Goal: Information Seeking & Learning: Check status

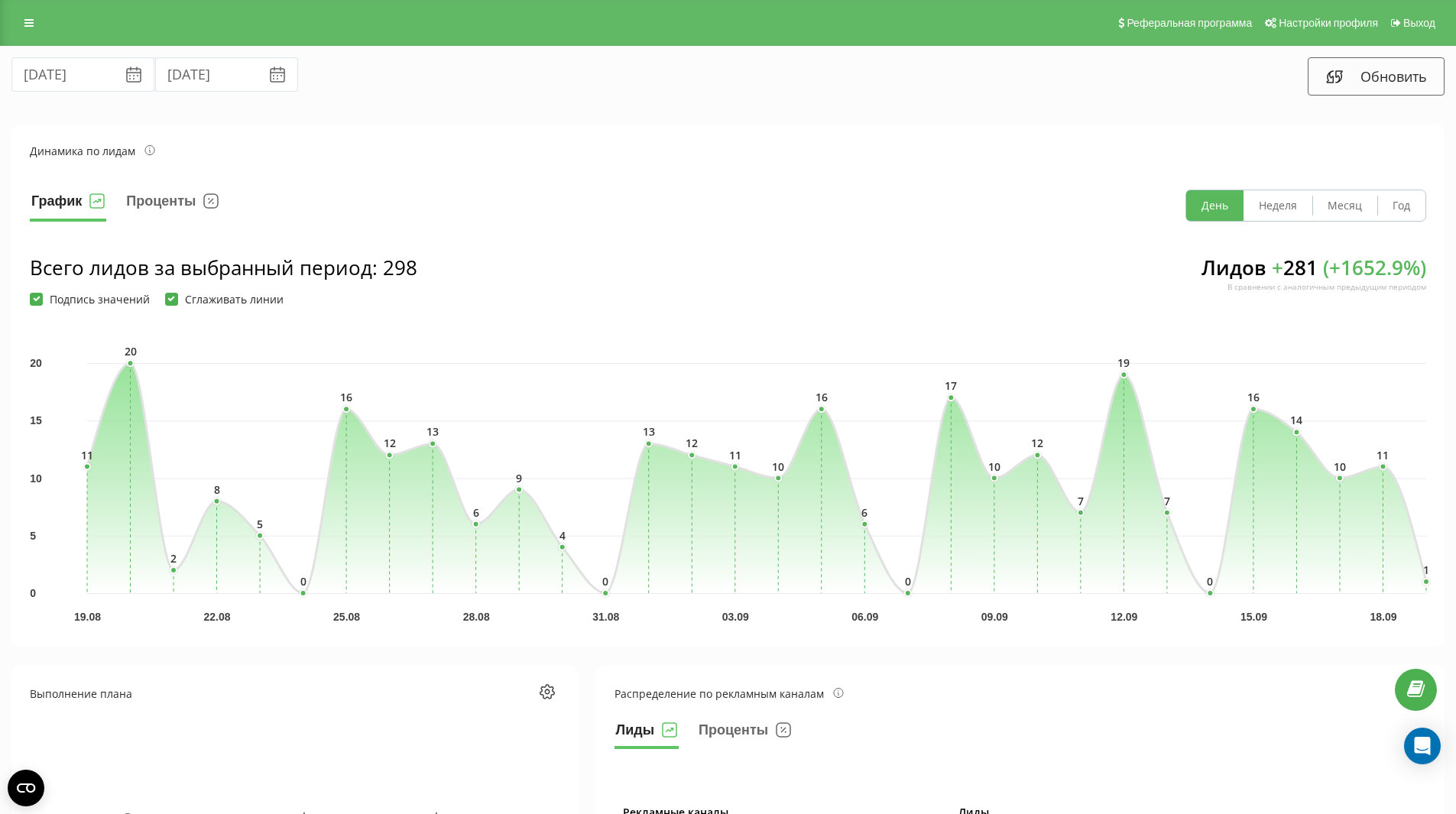
click at [127, 73] on icon at bounding box center [134, 70] width 14 height 5
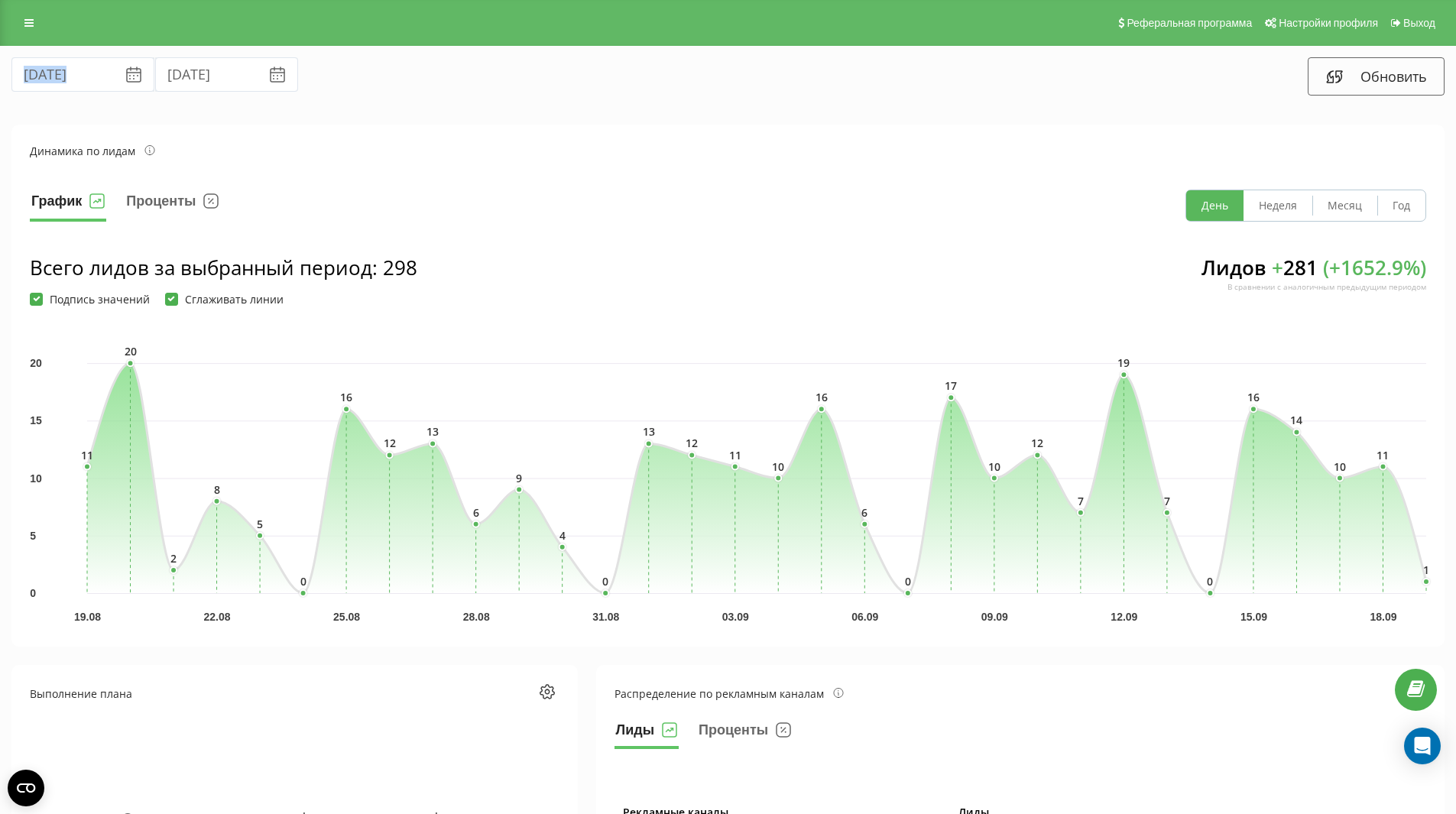
click at [127, 73] on icon at bounding box center [134, 70] width 14 height 5
click at [483, 211] on div "График Проценты День Неделя Месяц Год" at bounding box center [728, 206] width 1396 height 32
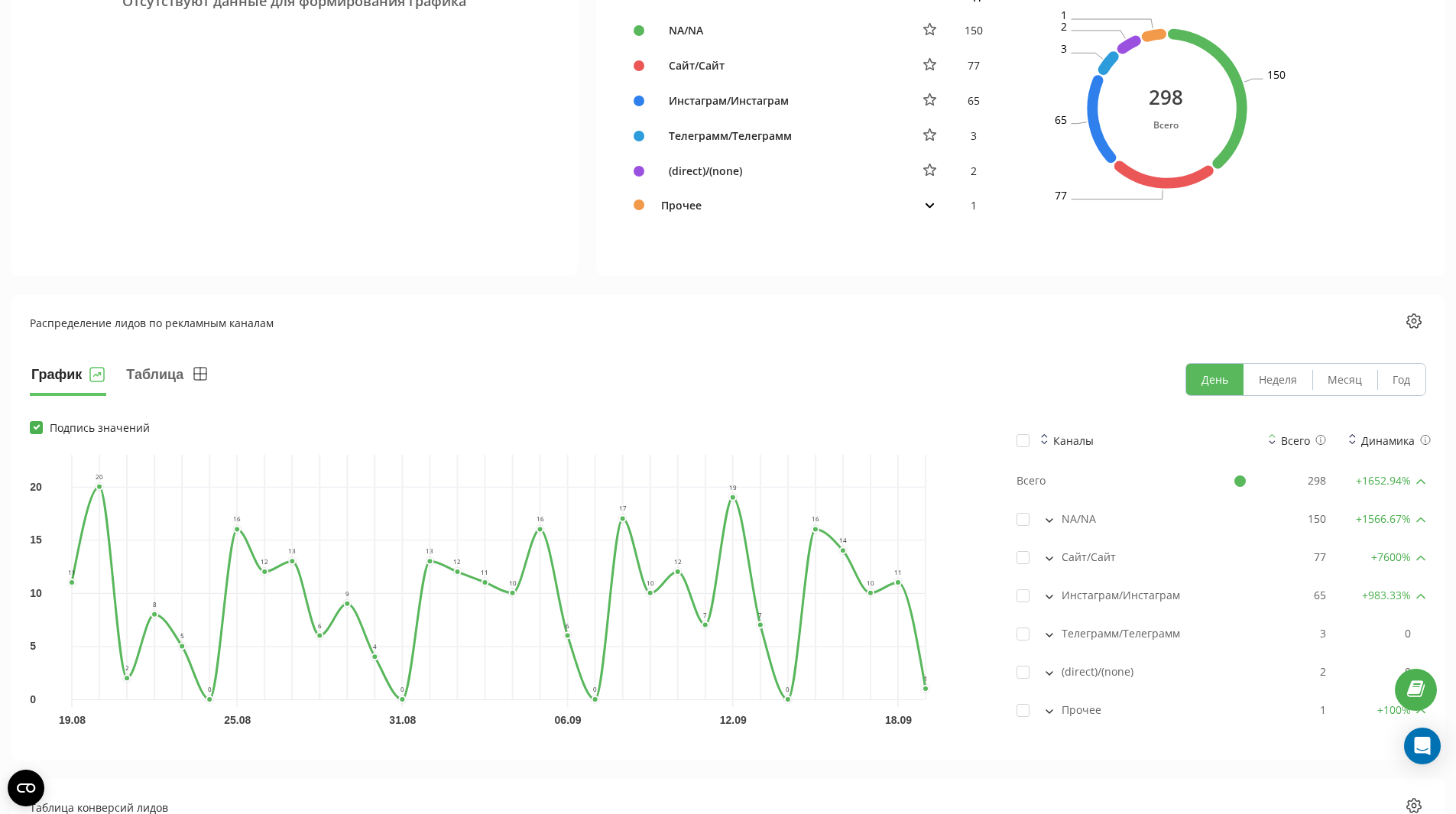
scroll to position [813, 0]
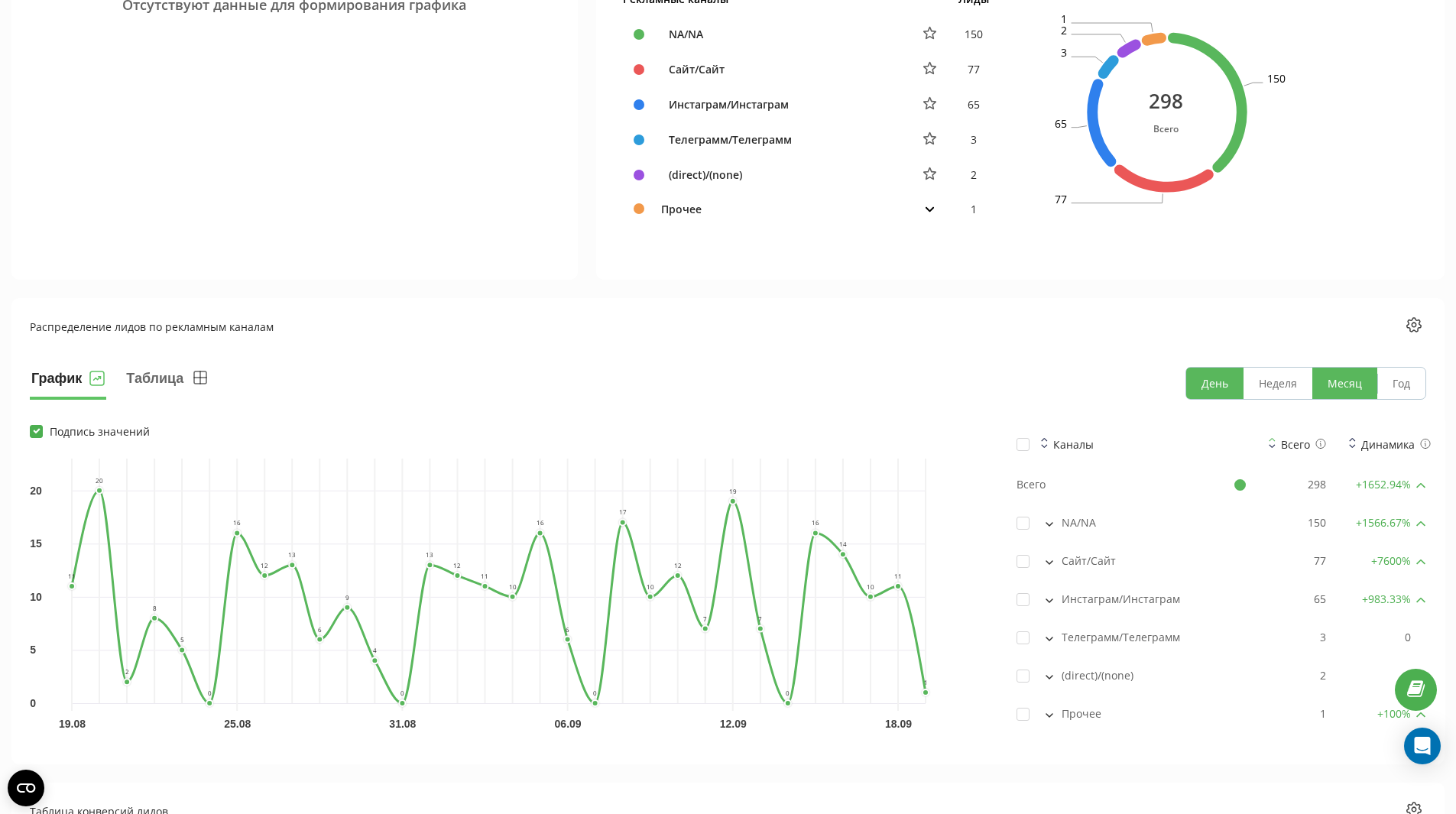
click at [1354, 387] on button "Месяц" at bounding box center [1344, 384] width 65 height 32
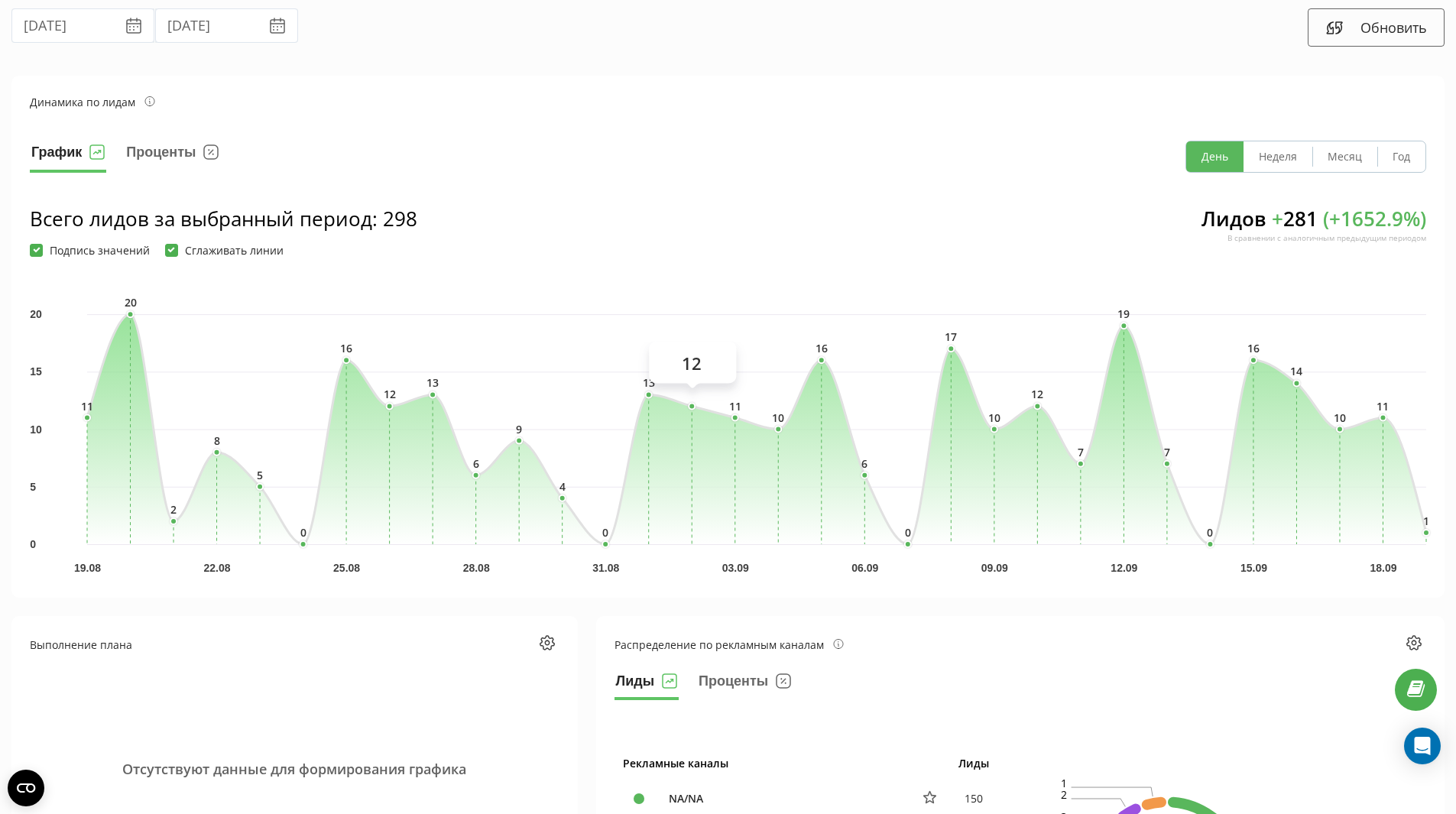
scroll to position [0, 0]
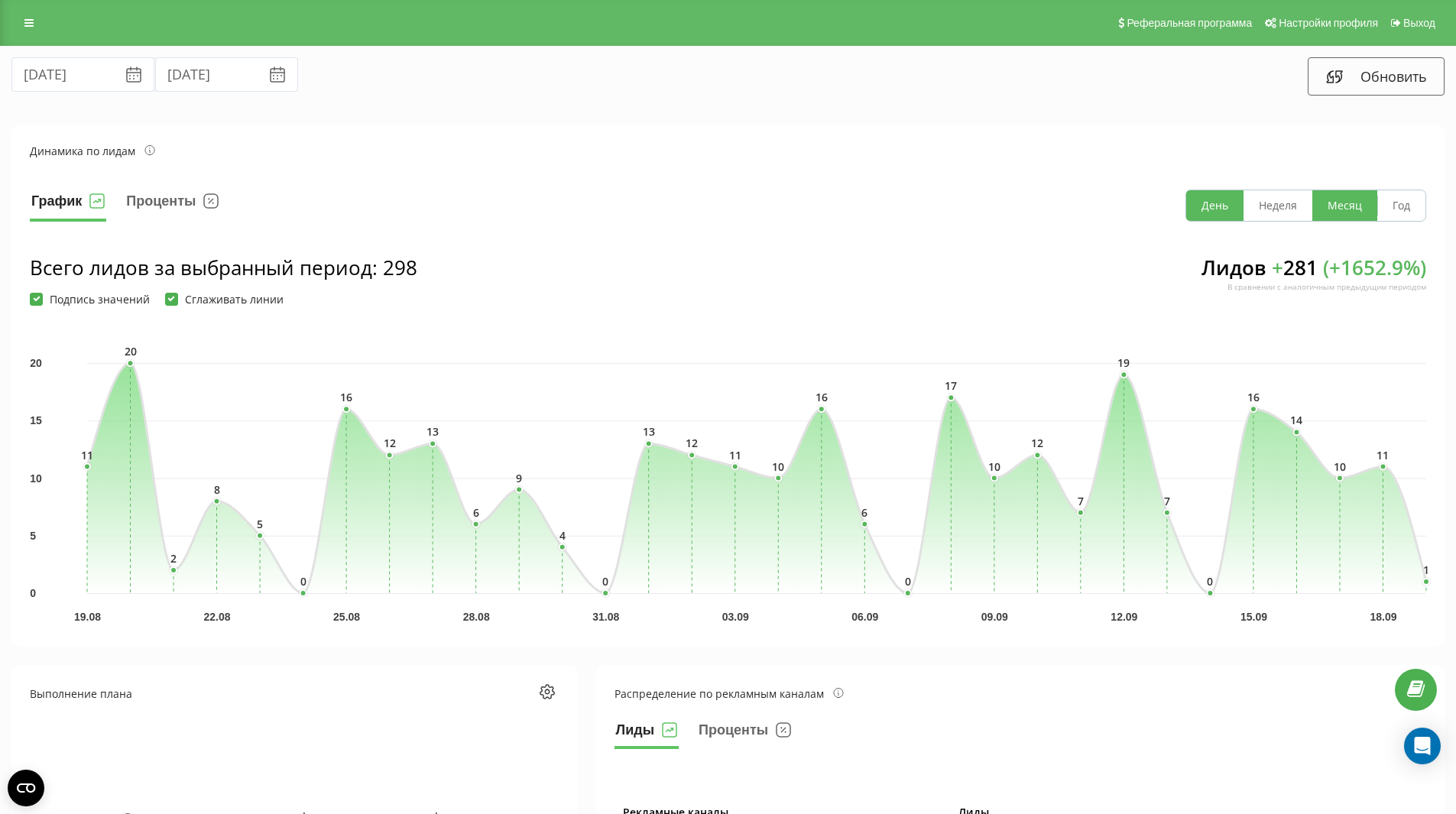
click at [1348, 215] on button "Месяц" at bounding box center [1344, 205] width 65 height 31
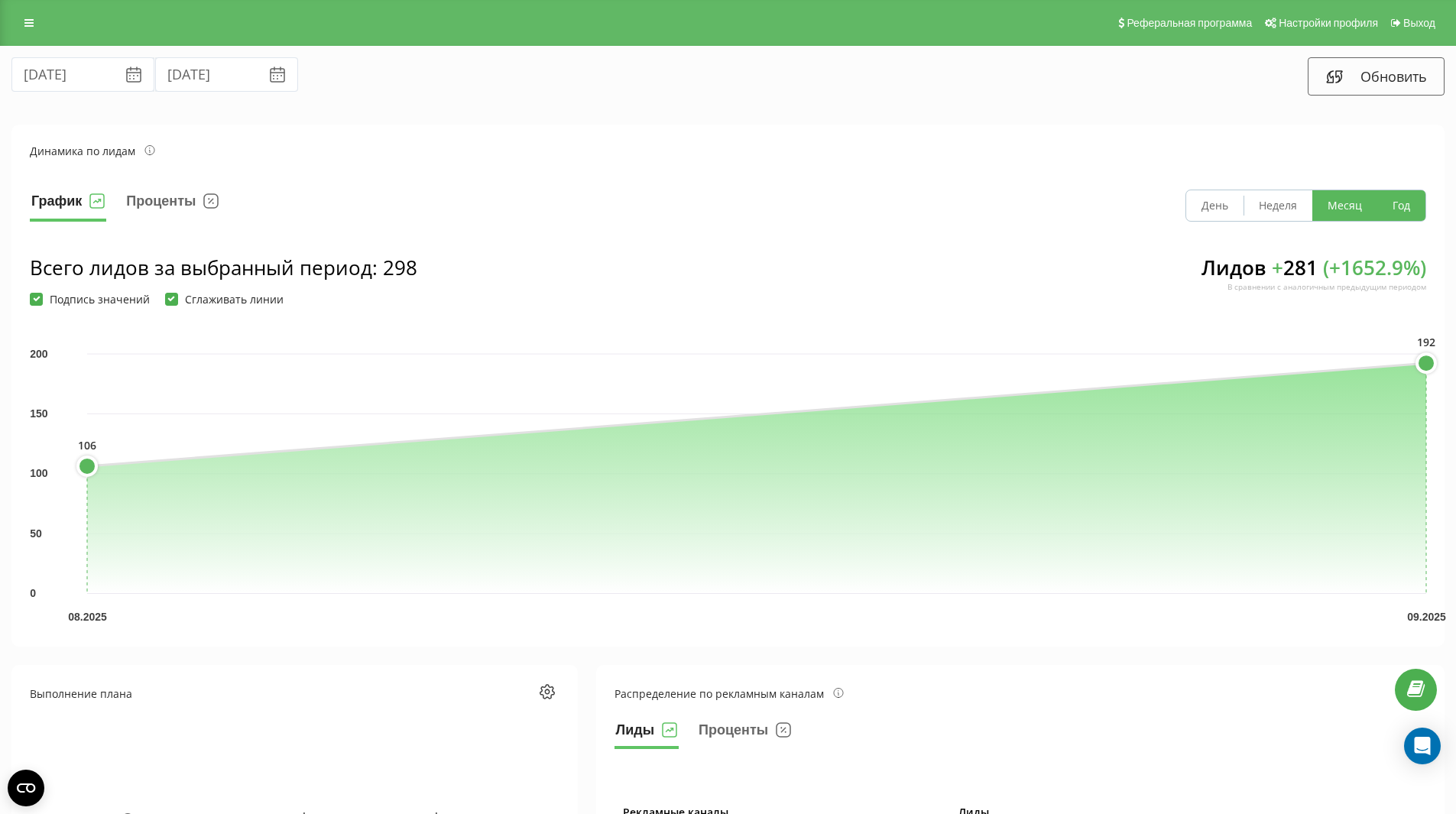
click at [1394, 211] on button "Год" at bounding box center [1401, 205] width 48 height 31
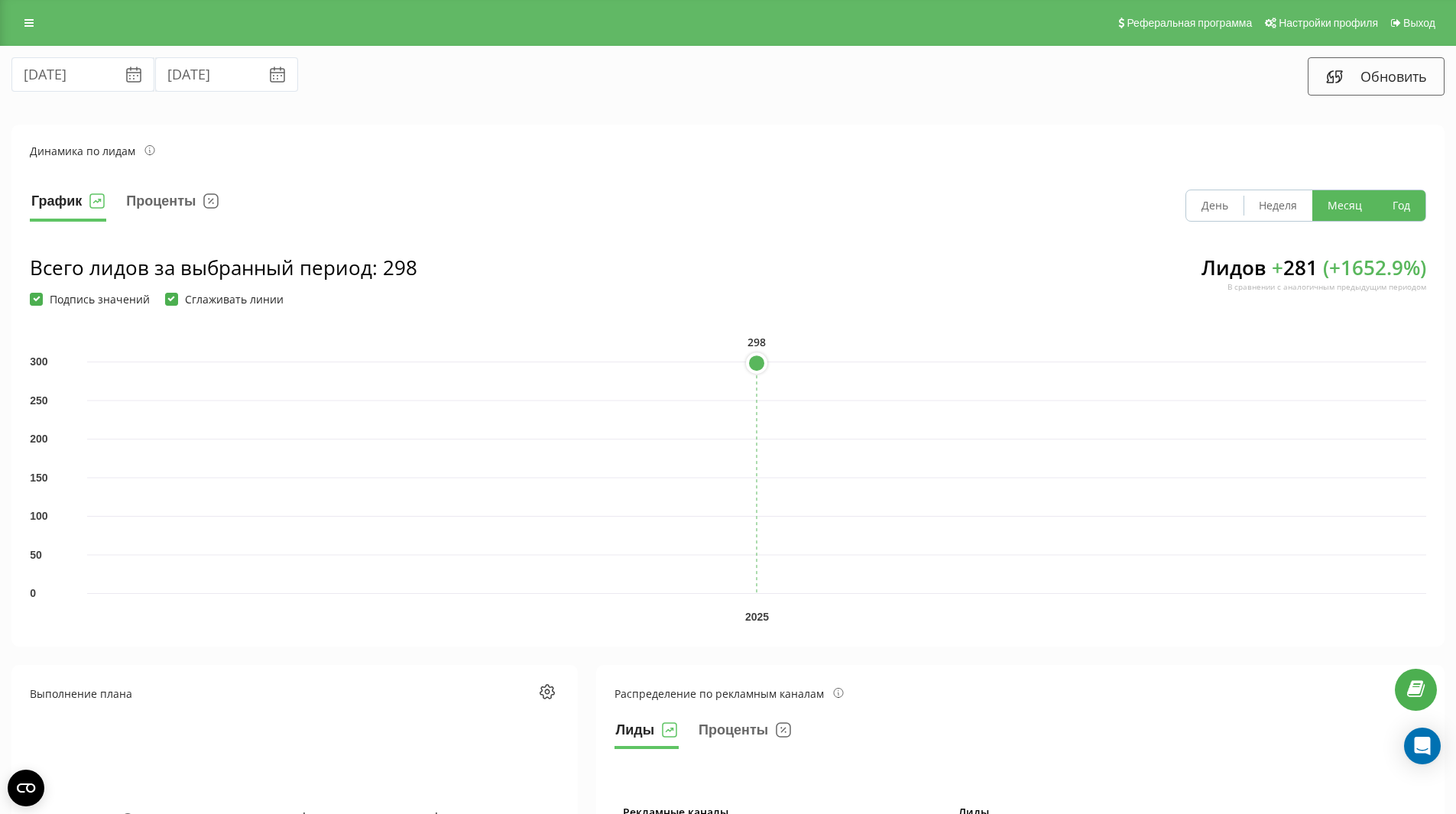
click at [1365, 211] on button "Месяц" at bounding box center [1344, 205] width 65 height 31
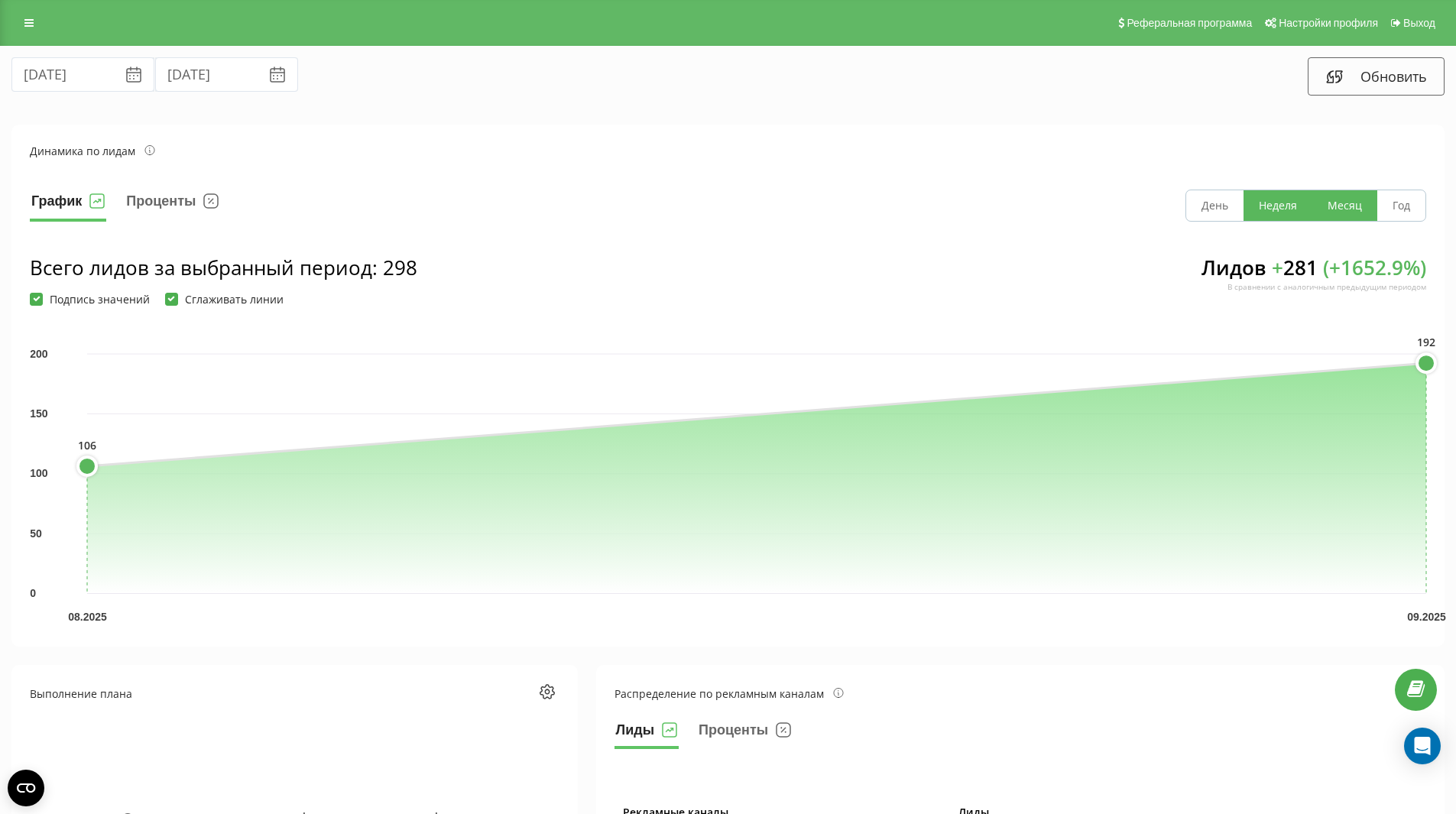
click at [1277, 205] on button "Неделя" at bounding box center [1277, 205] width 69 height 31
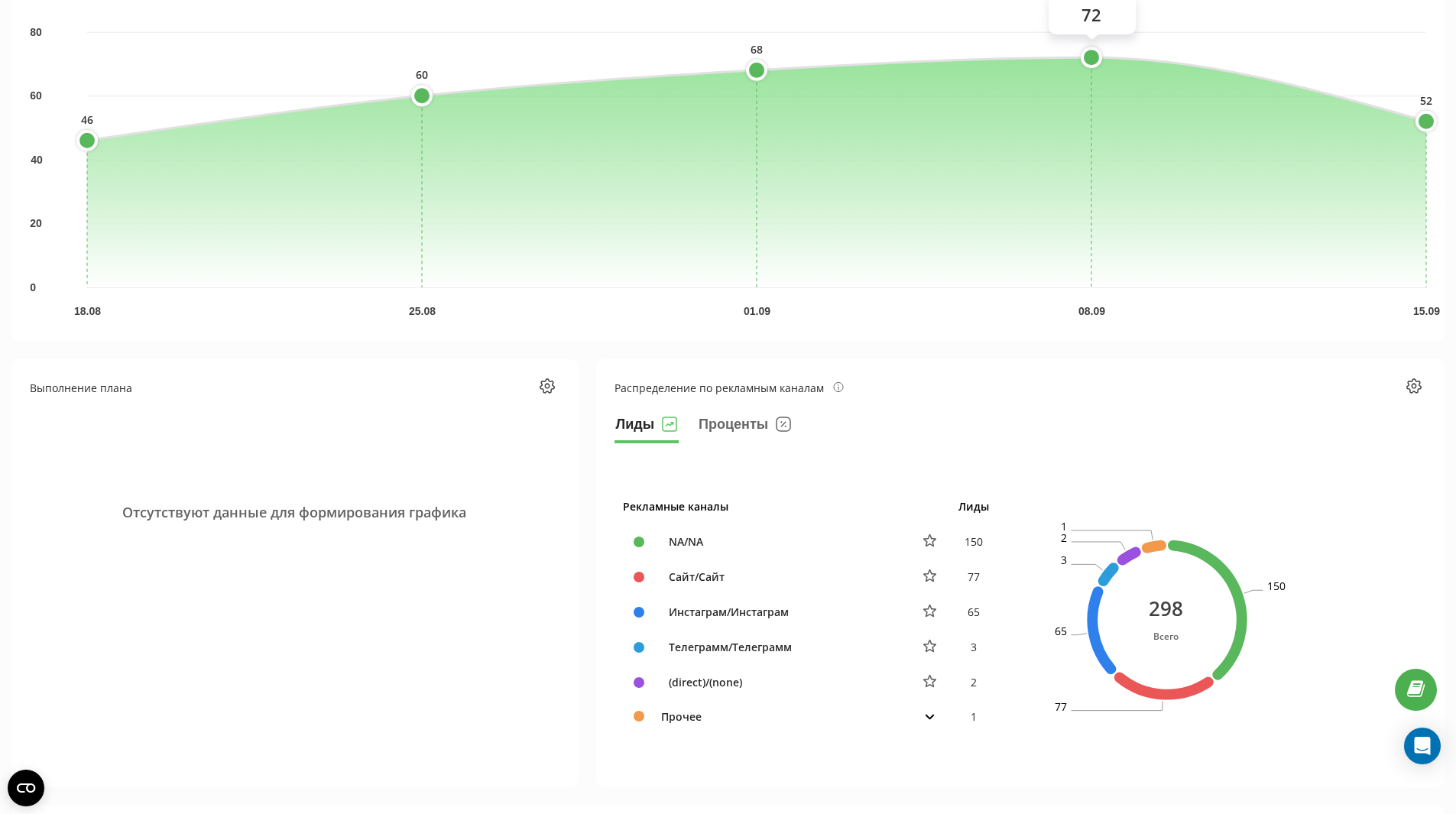
scroll to position [153, 0]
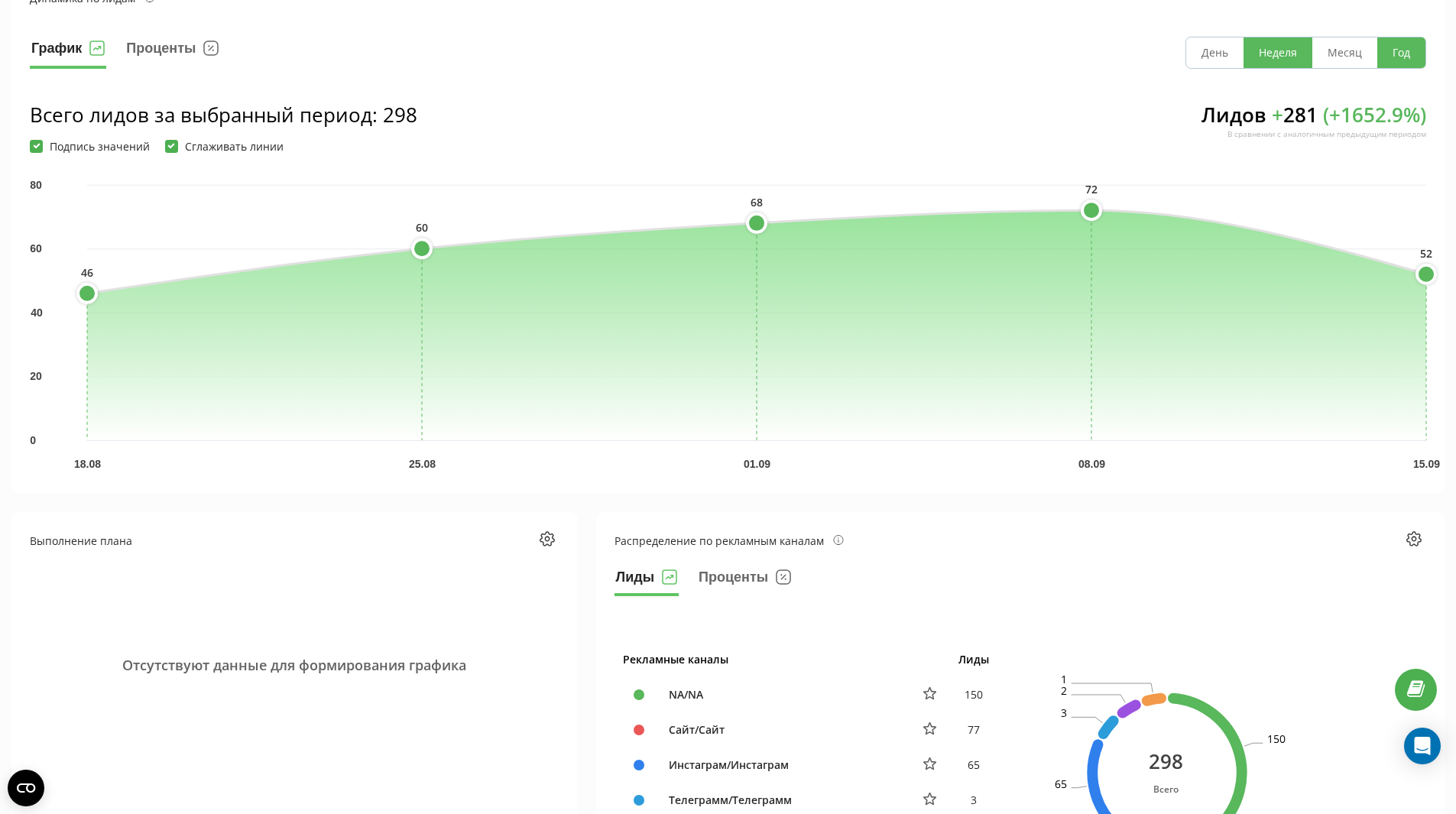
click at [1393, 64] on button "Год" at bounding box center [1401, 53] width 48 height 31
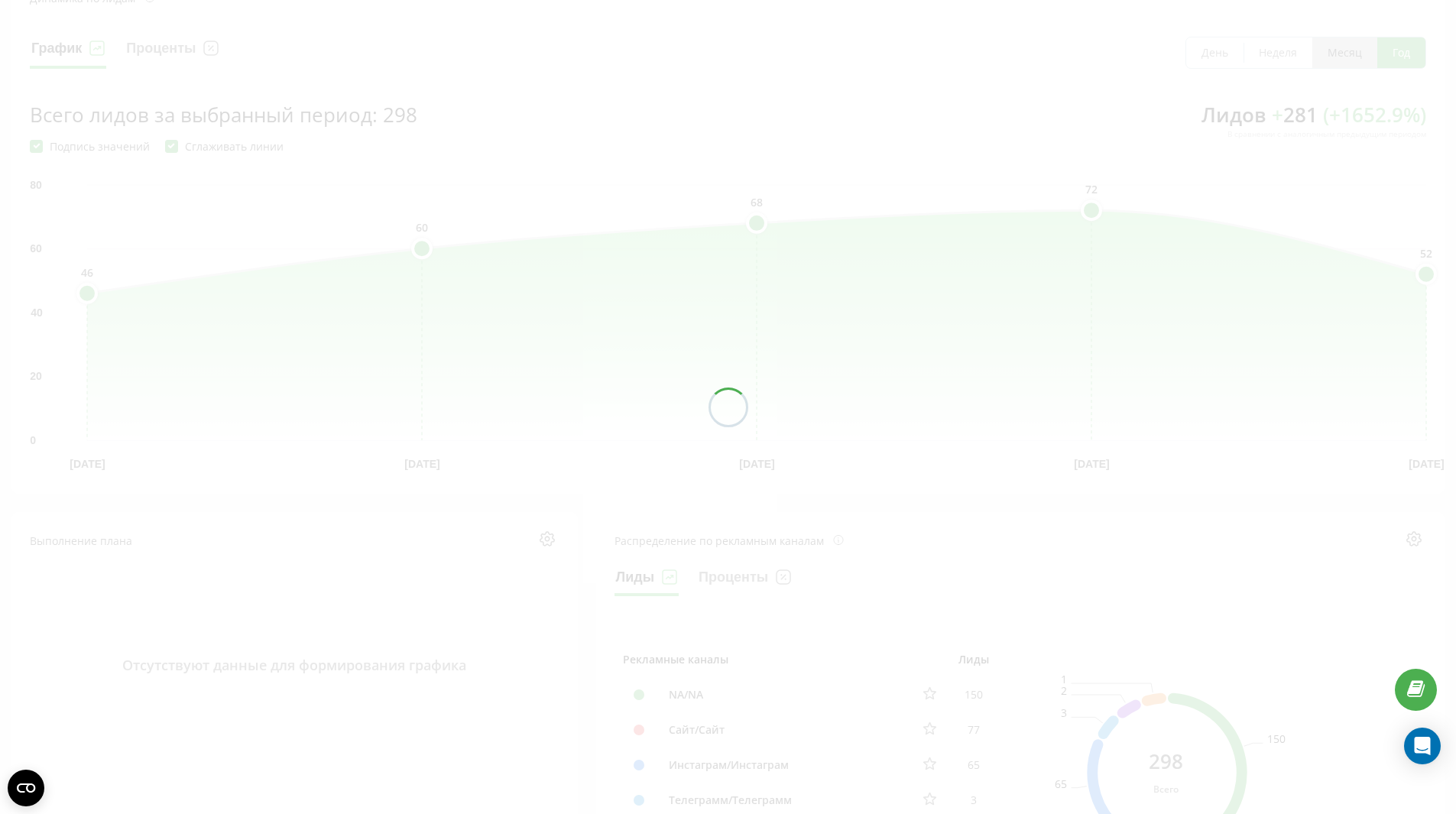
drag, startPoint x: 1355, startPoint y: 52, endPoint x: 1356, endPoint y: 66, distance: 14.0
click at [1355, 54] on div at bounding box center [728, 407] width 1456 height 814
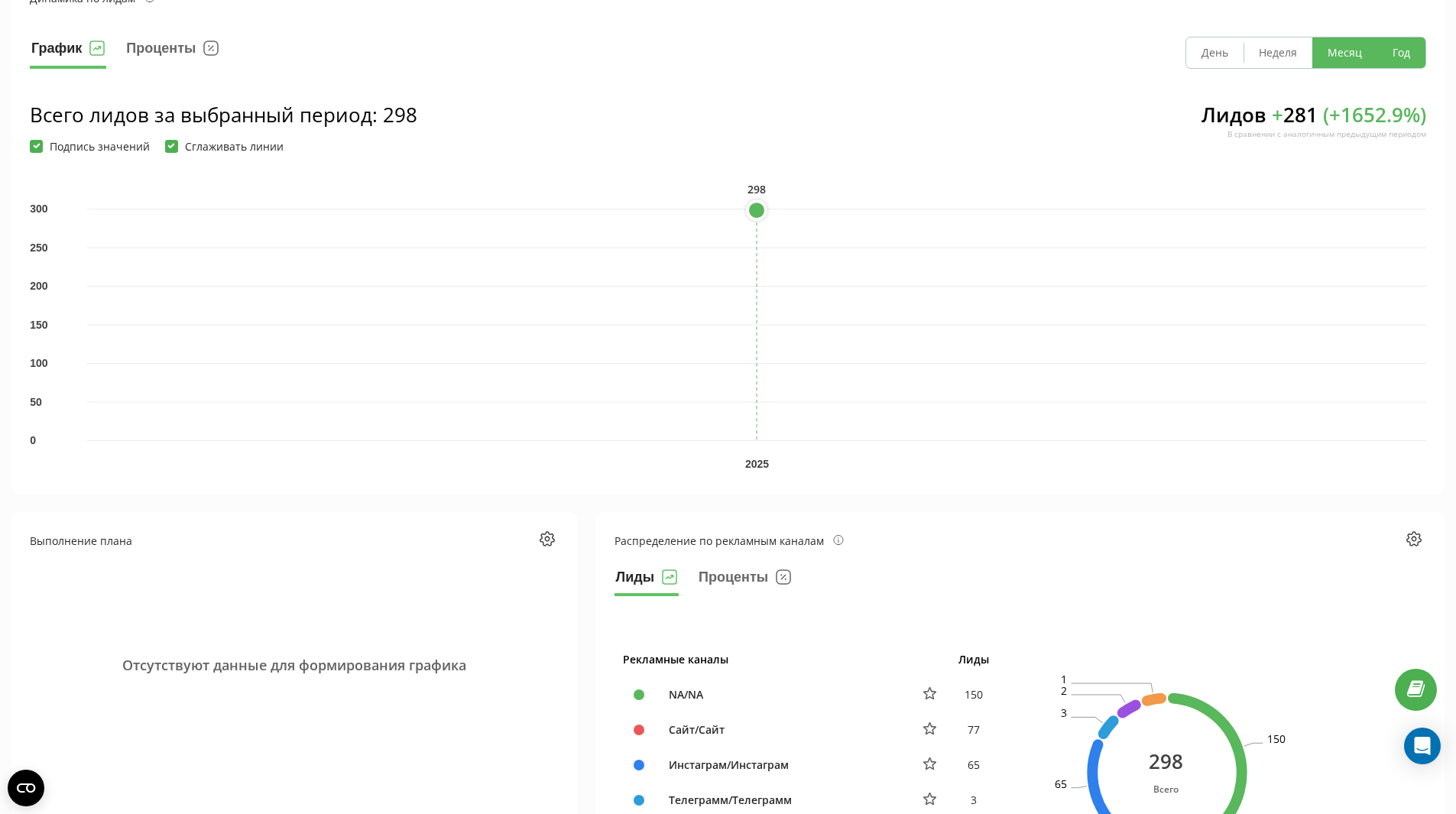
click at [1343, 48] on button "Месяц" at bounding box center [1344, 53] width 65 height 31
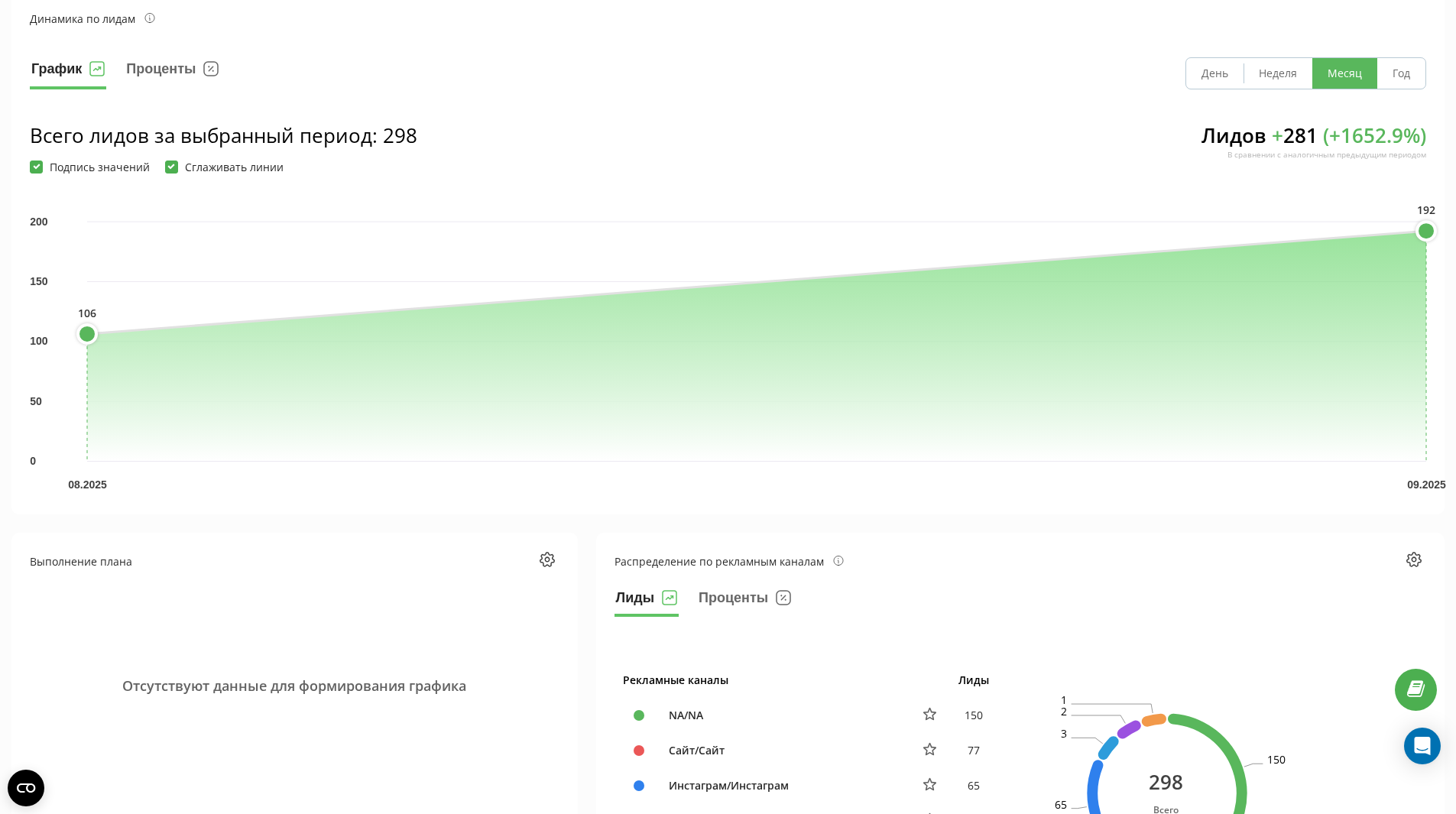
scroll to position [0, 0]
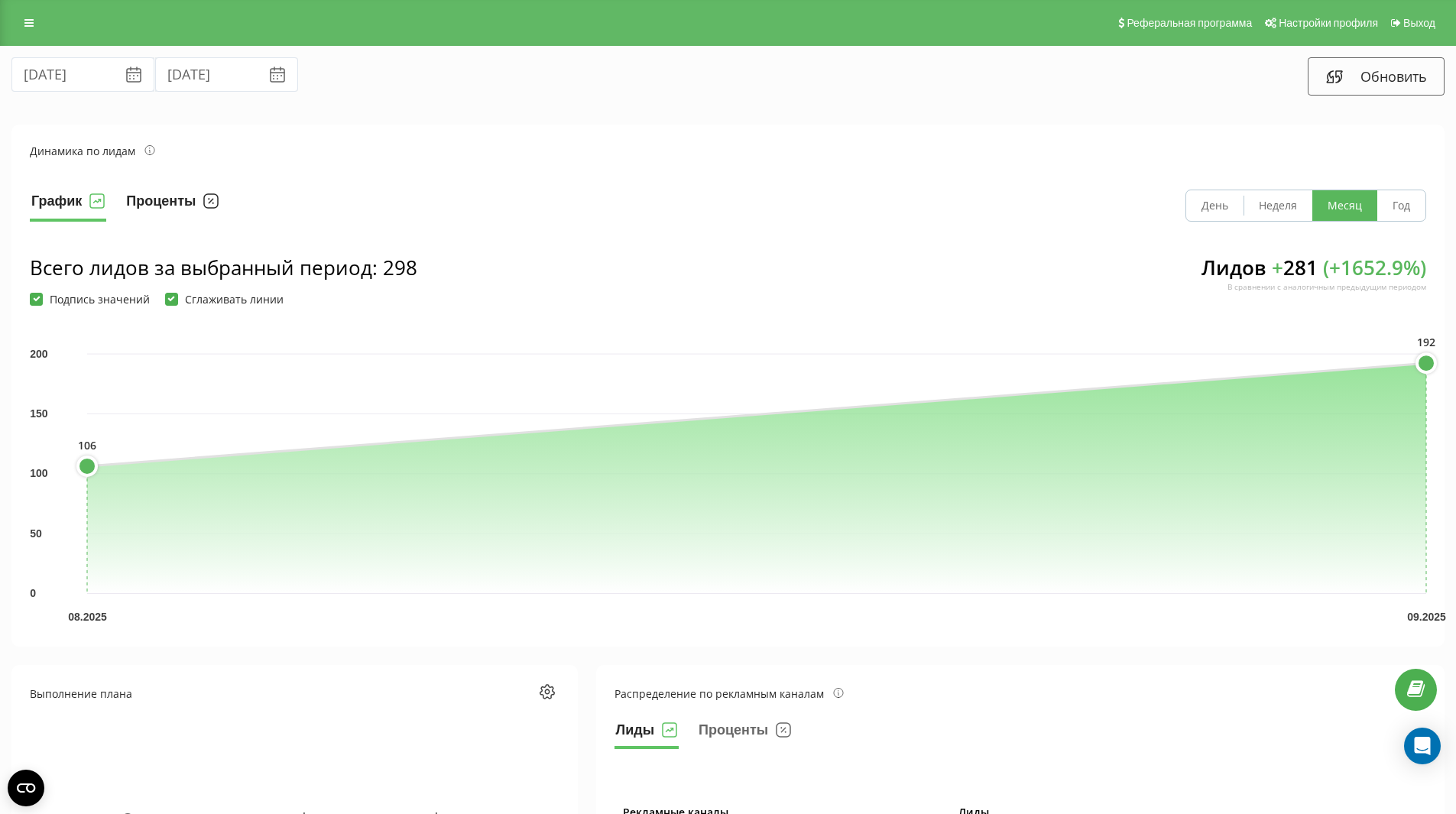
click at [167, 204] on button "Проценты" at bounding box center [172, 206] width 95 height 32
click at [124, 77] on icon at bounding box center [133, 75] width 18 height 18
click at [127, 72] on icon at bounding box center [134, 70] width 14 height 5
click at [127, 73] on icon at bounding box center [134, 70] width 14 height 5
click at [23, 17] on link at bounding box center [29, 23] width 28 height 22
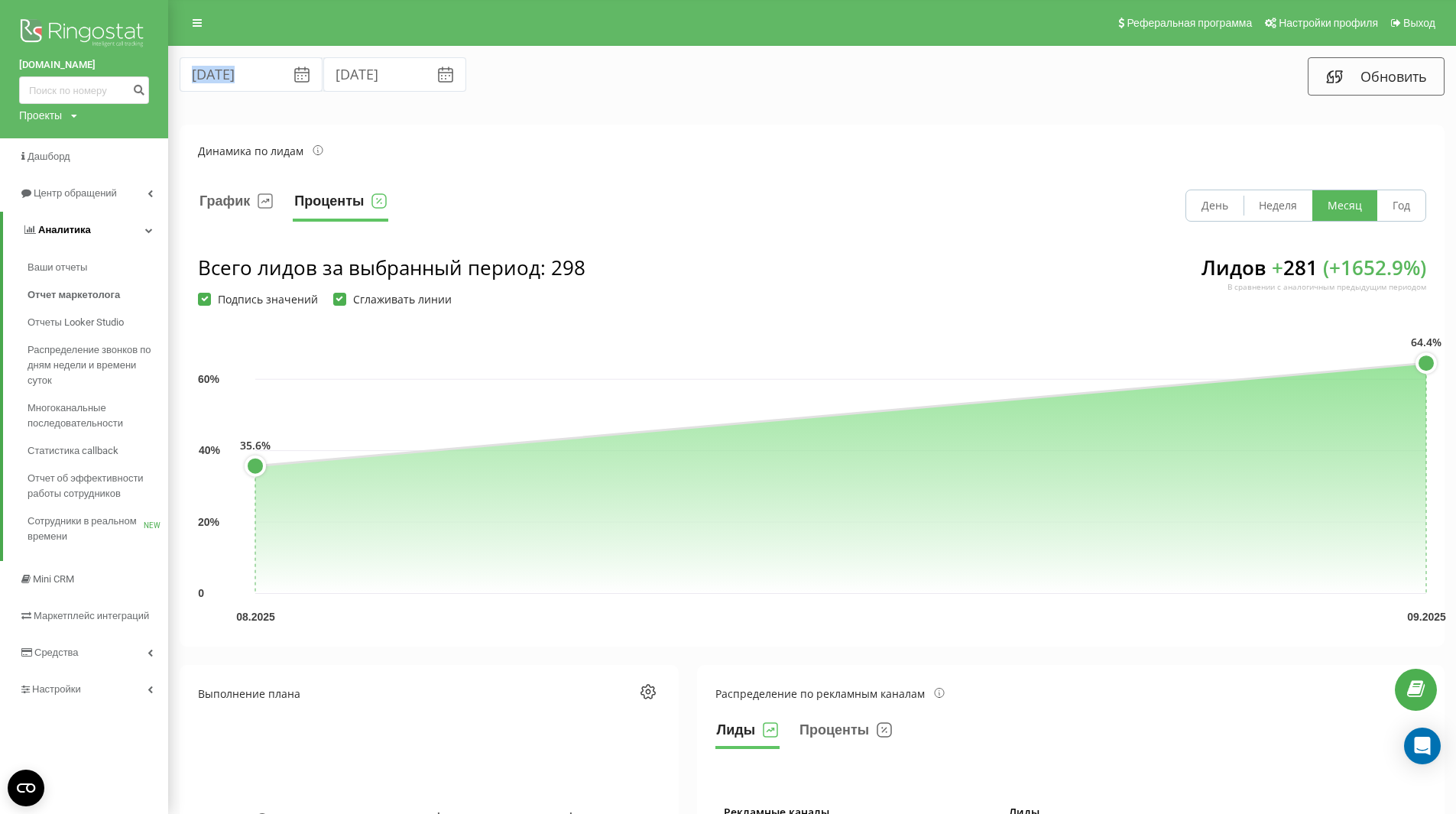
click at [62, 235] on span "Аналитика" at bounding box center [64, 230] width 53 height 12
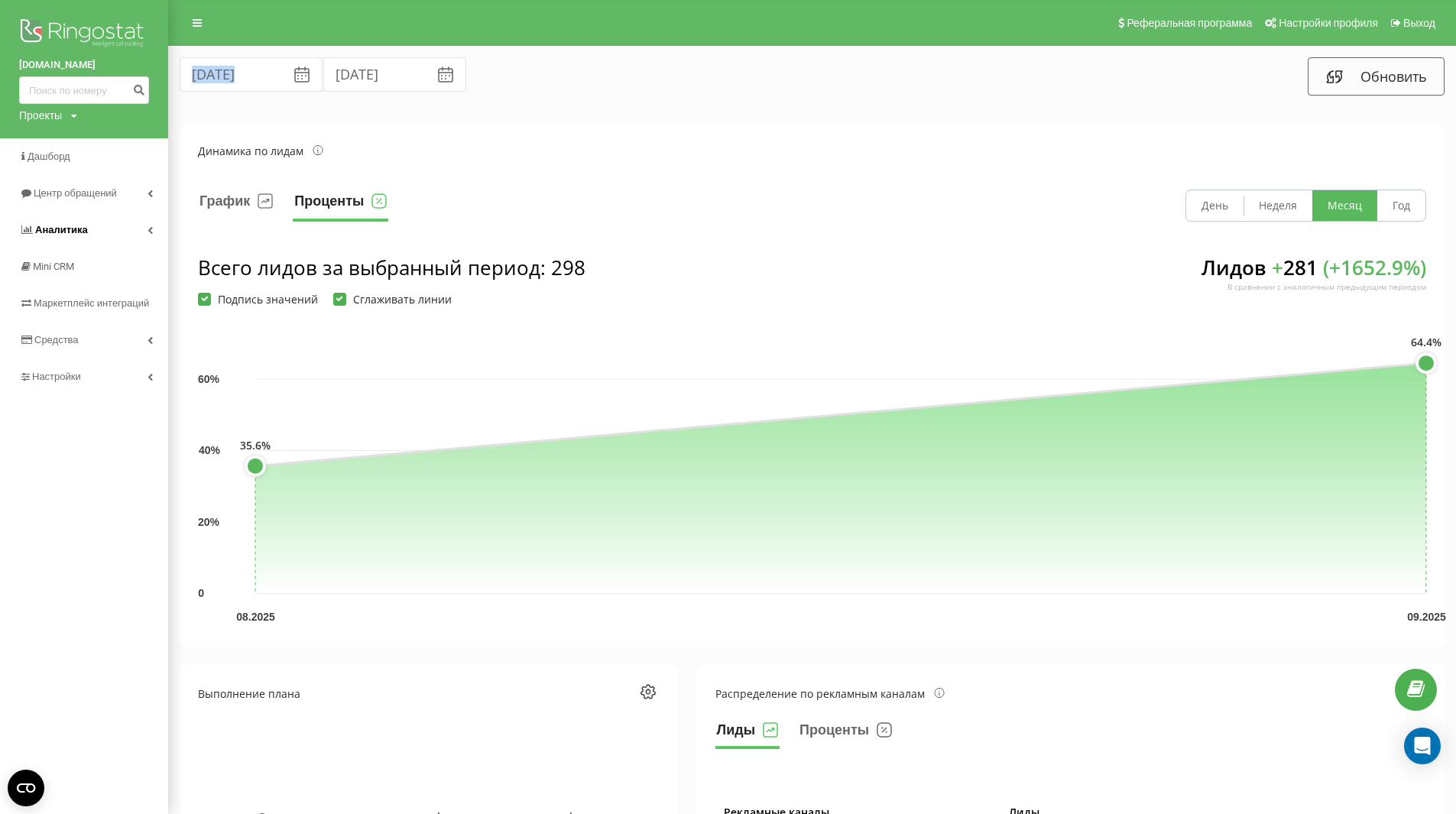
click at [62, 235] on span "Аналитика" at bounding box center [61, 230] width 53 height 12
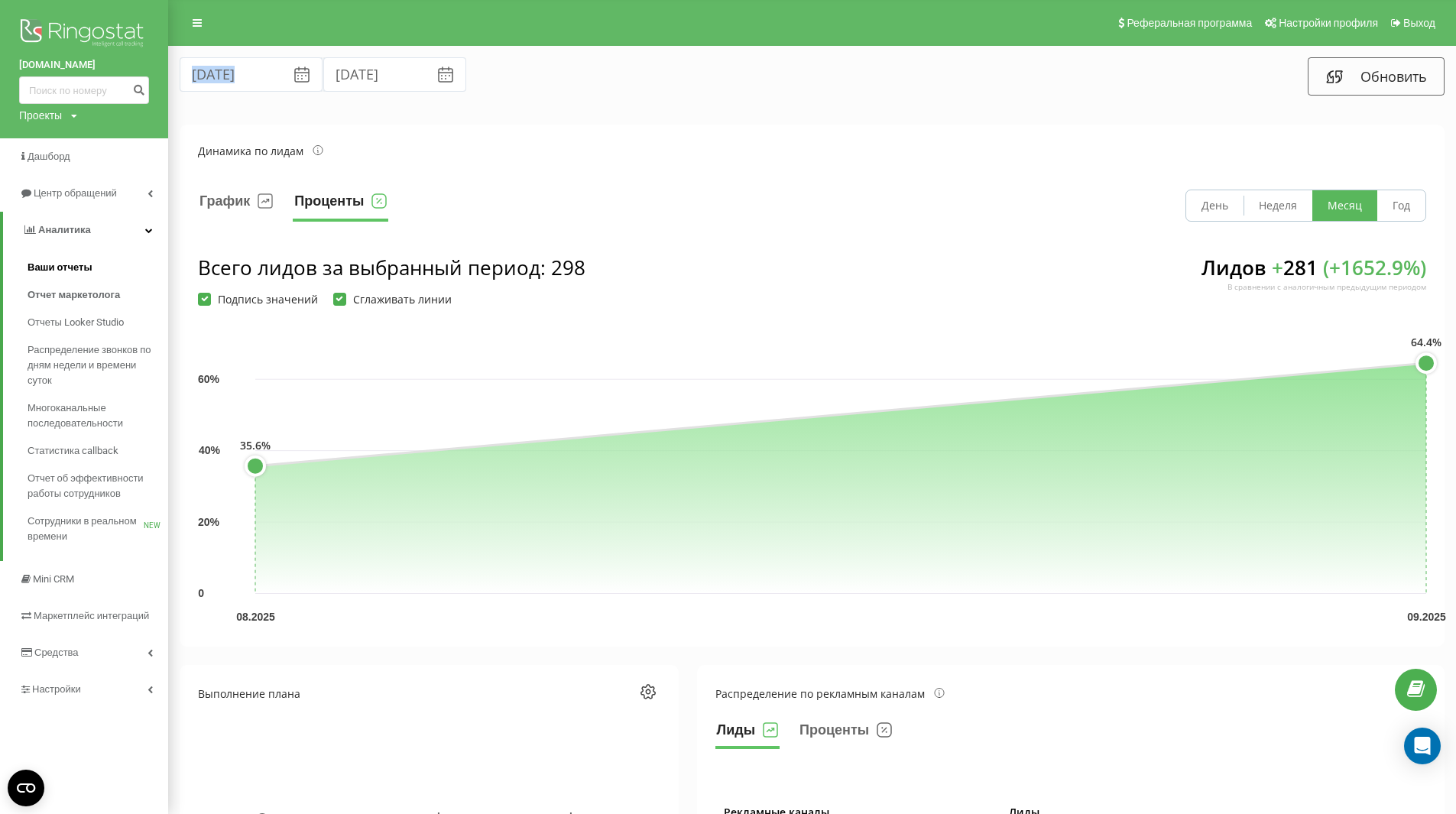
click at [56, 265] on span "Ваши отчеты" at bounding box center [60, 266] width 65 height 15
click at [58, 291] on span "Отчет маркетолога" at bounding box center [74, 294] width 92 height 15
click at [58, 296] on span "Отчет маркетолога" at bounding box center [74, 294] width 92 height 15
click at [64, 346] on span "Распределение звонков по дням недели и времени суток" at bounding box center [94, 365] width 133 height 46
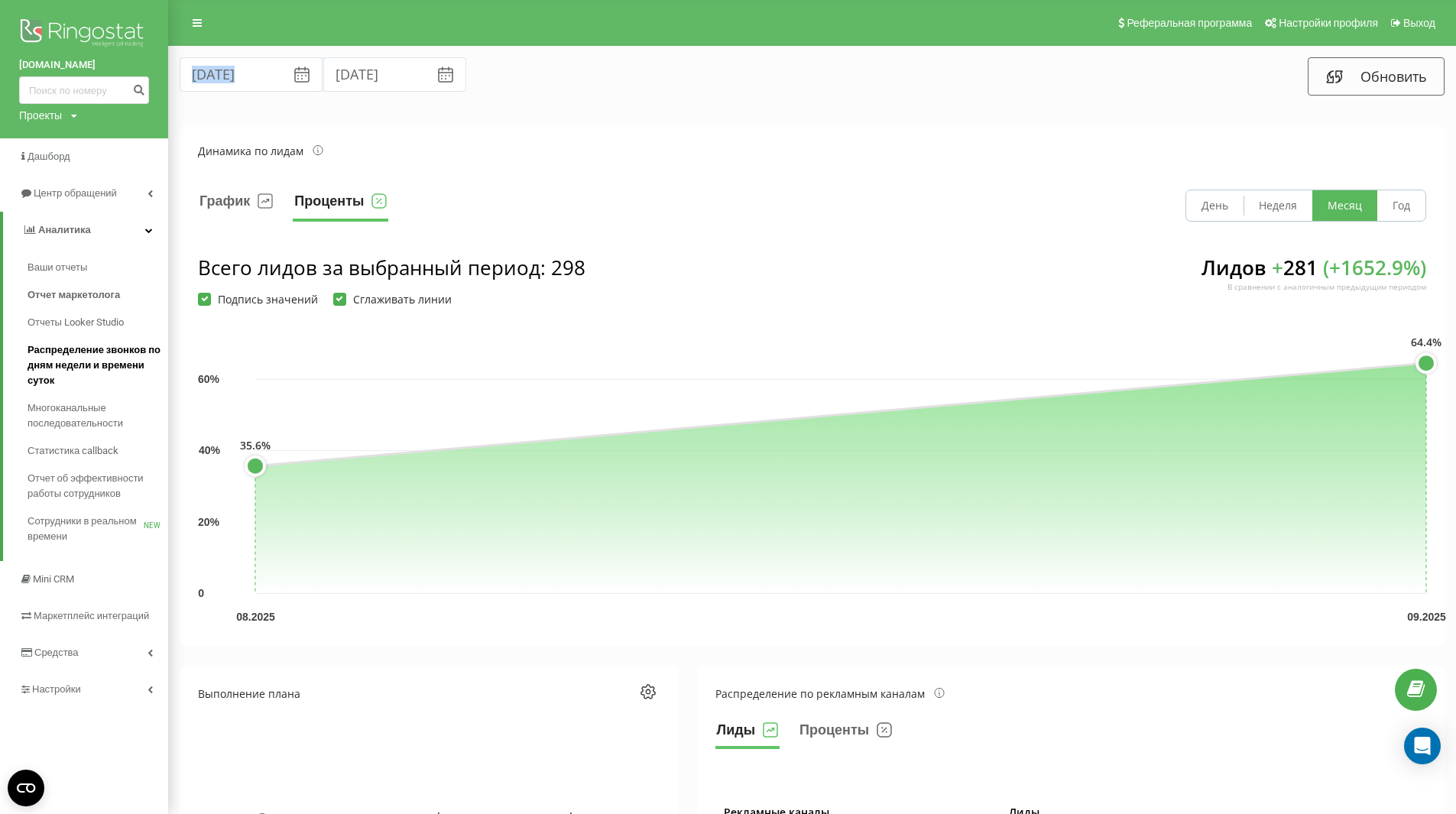
click at [64, 352] on span "Распределение звонков по дням недели и времени суток" at bounding box center [94, 365] width 133 height 46
click at [60, 316] on span "Отчеты Looker Studio" at bounding box center [78, 322] width 100 height 15
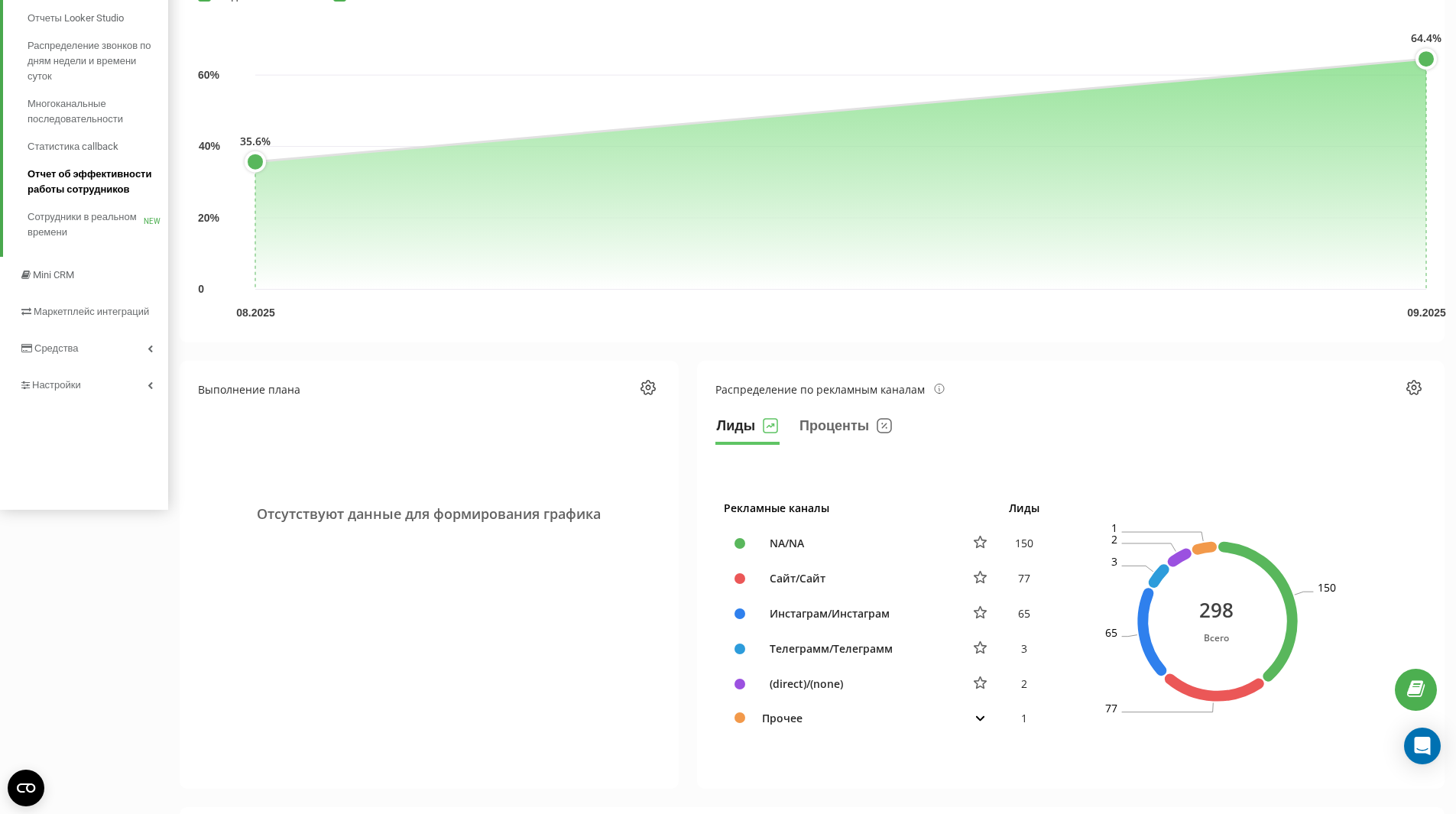
scroll to position [306, 0]
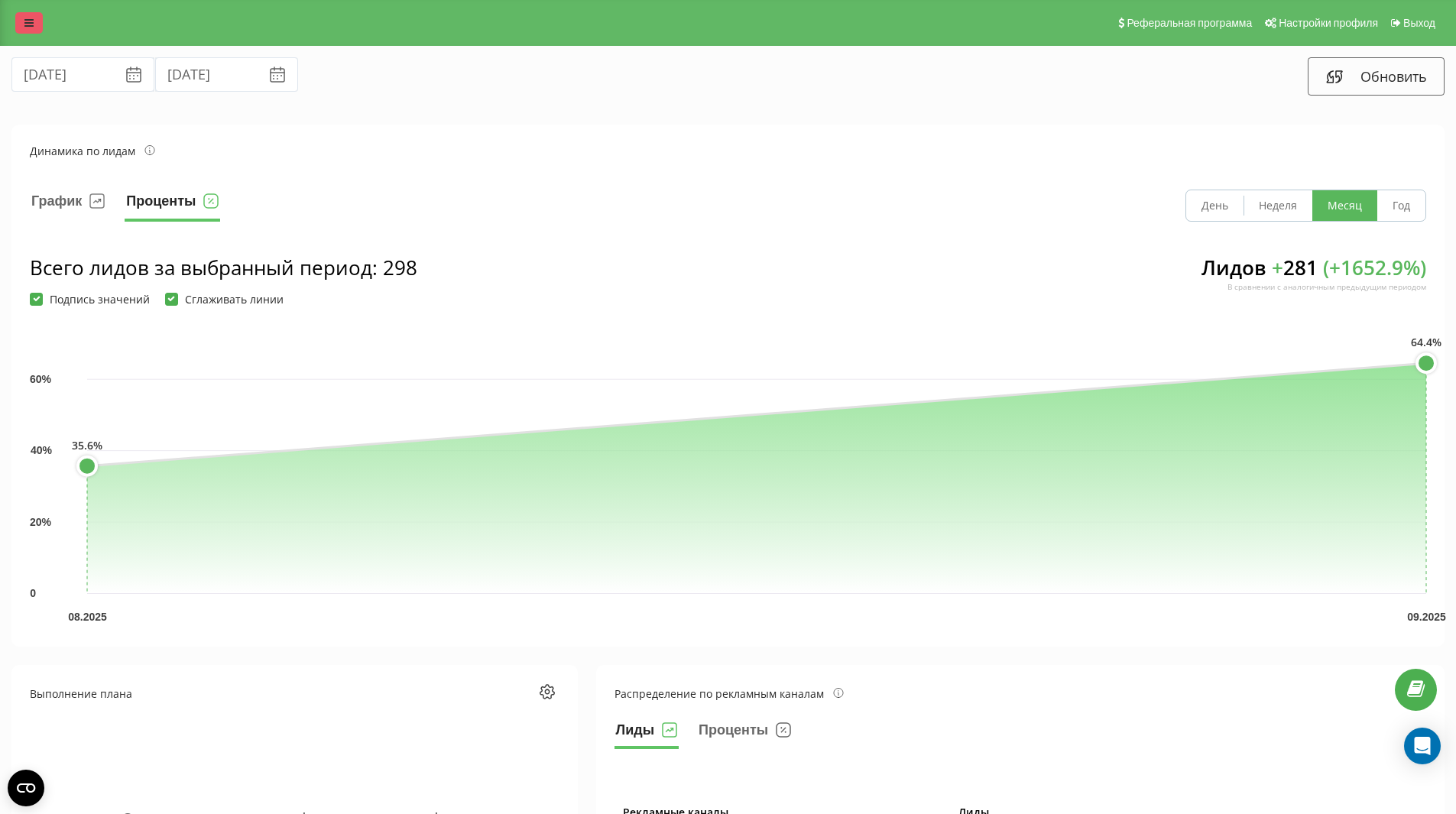
click at [26, 25] on icon at bounding box center [29, 23] width 9 height 11
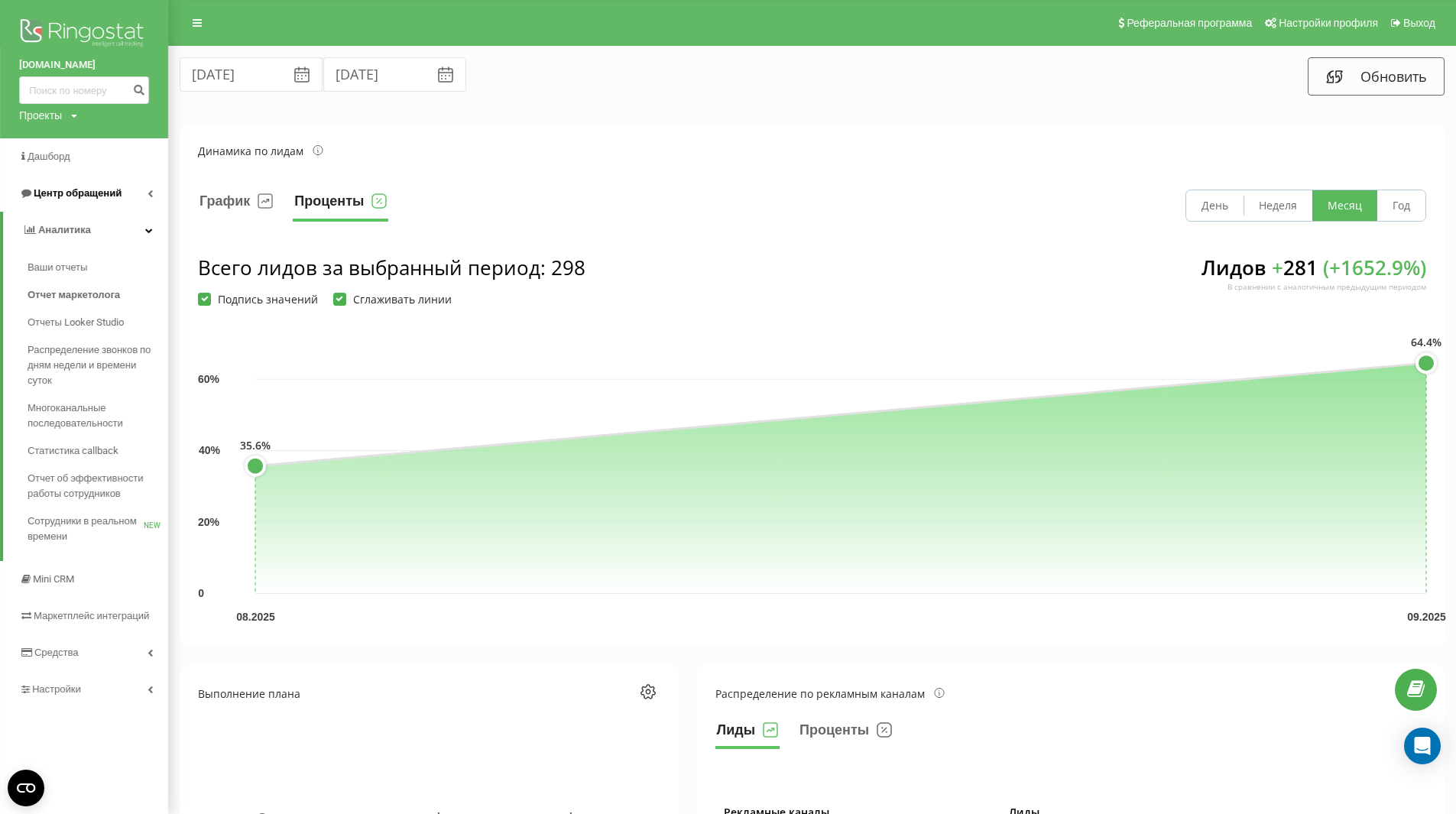
click at [151, 194] on icon at bounding box center [149, 194] width 5 height 8
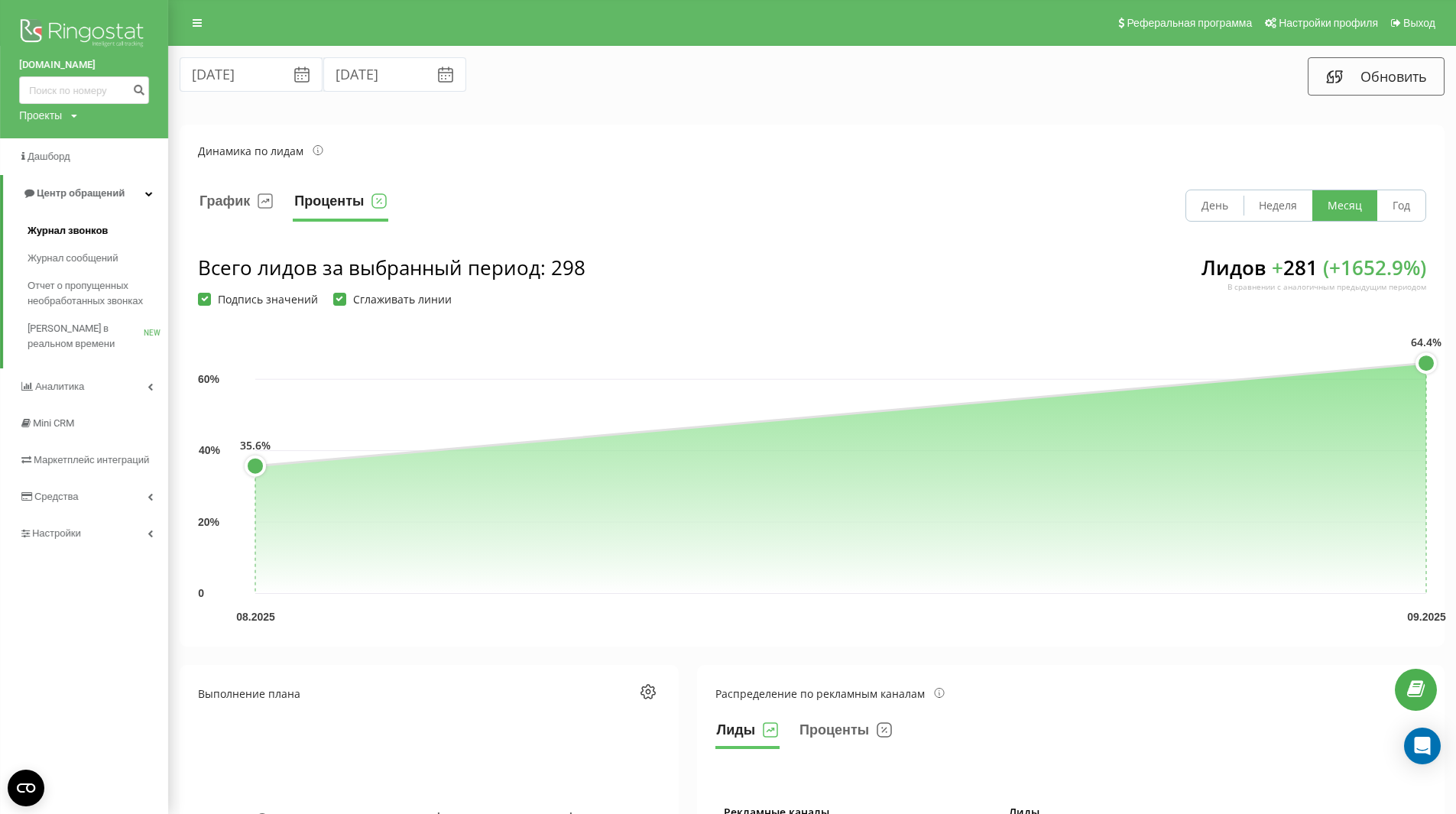
click at [84, 234] on span "Журнал звонков" at bounding box center [68, 231] width 81 height 15
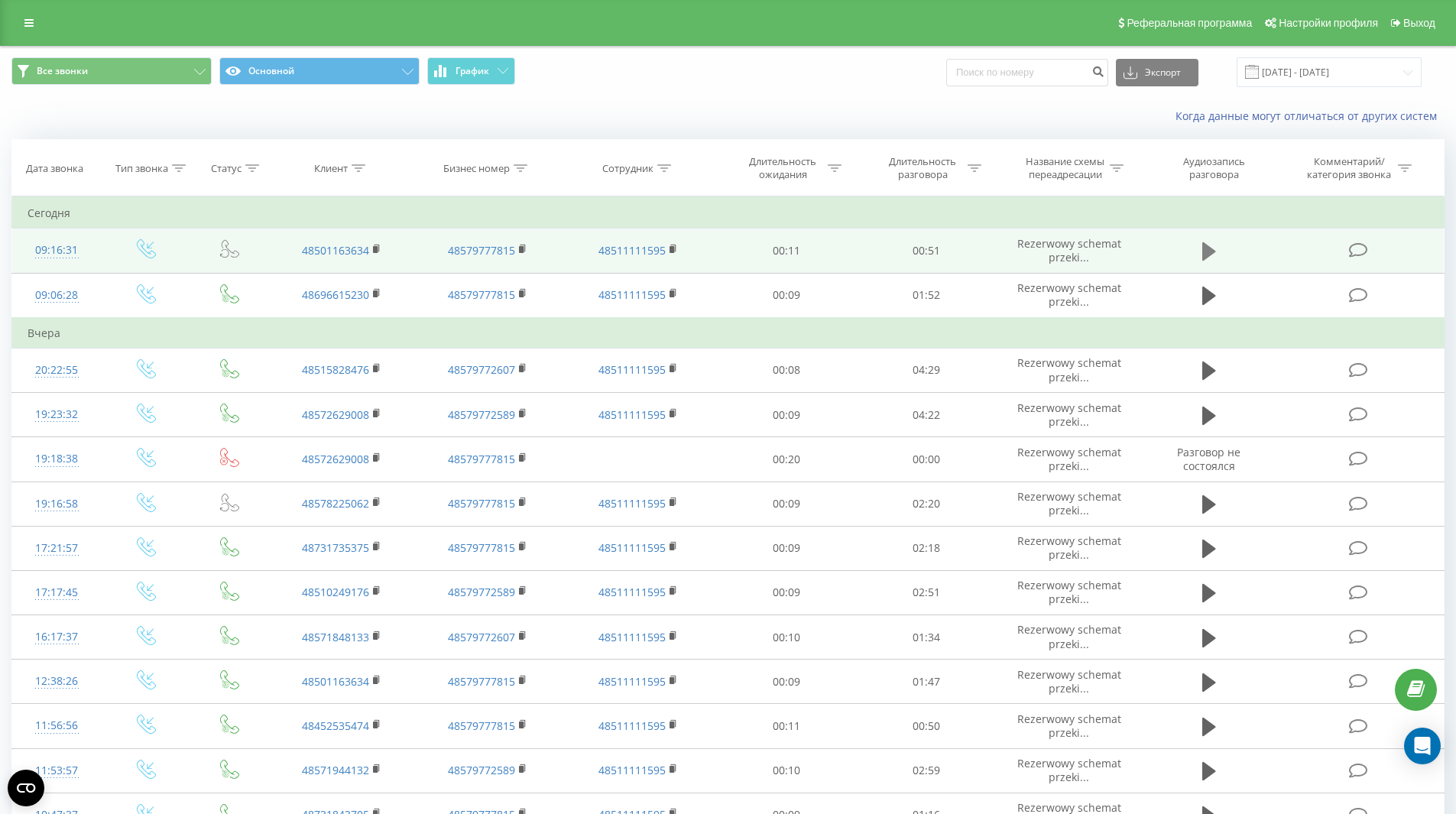
click at [1203, 249] on icon at bounding box center [1210, 251] width 14 height 18
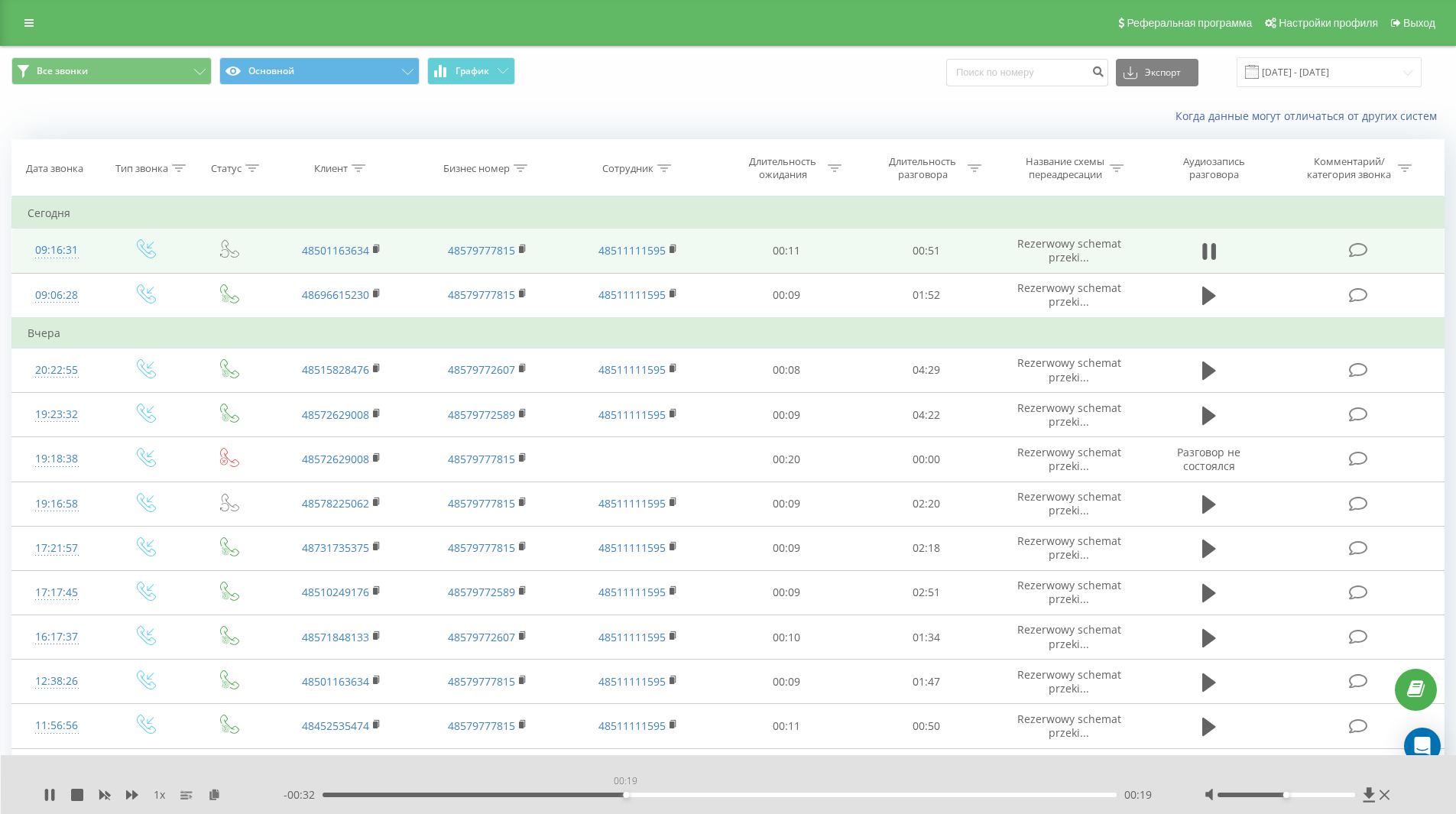
click at [625, 795] on div "00:19" at bounding box center [720, 794] width 795 height 5
click at [693, 795] on div "00:20" at bounding box center [720, 794] width 795 height 5
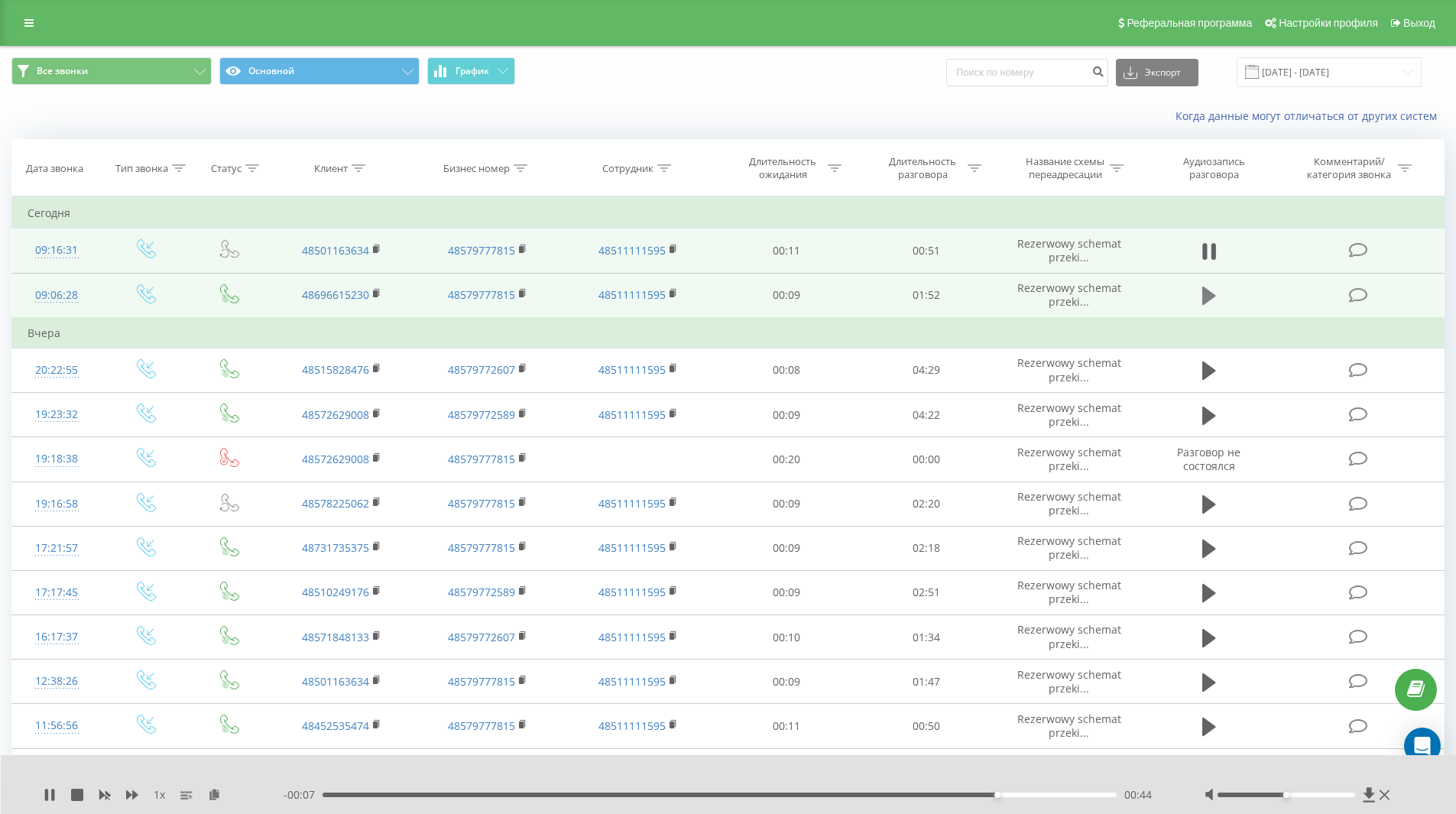
click at [1213, 302] on icon at bounding box center [1210, 296] width 14 height 22
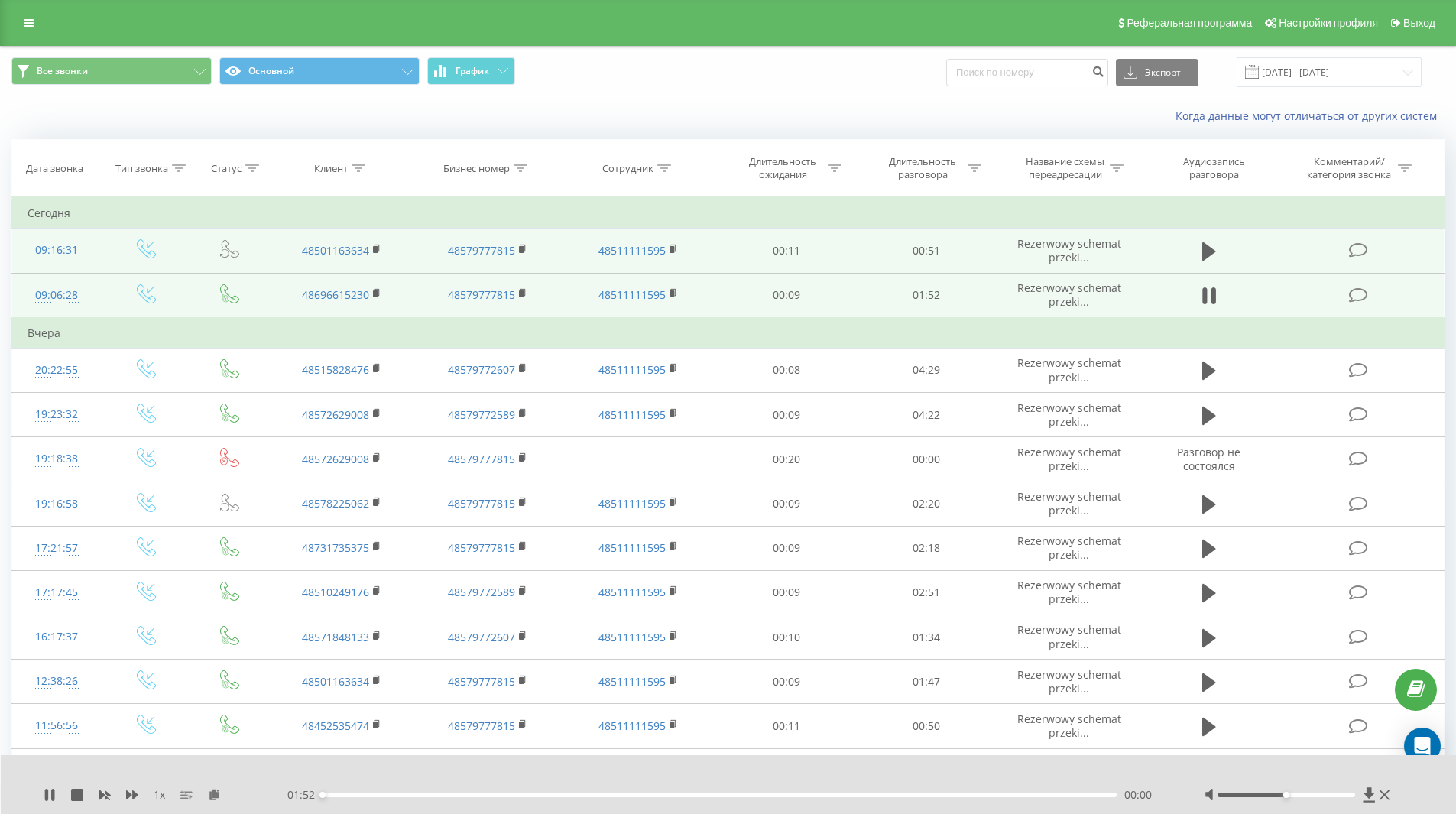
click at [631, 798] on div "- 01:52 00:00 00:00" at bounding box center [725, 794] width 883 height 15
click at [630, 794] on div "00:43" at bounding box center [720, 794] width 795 height 5
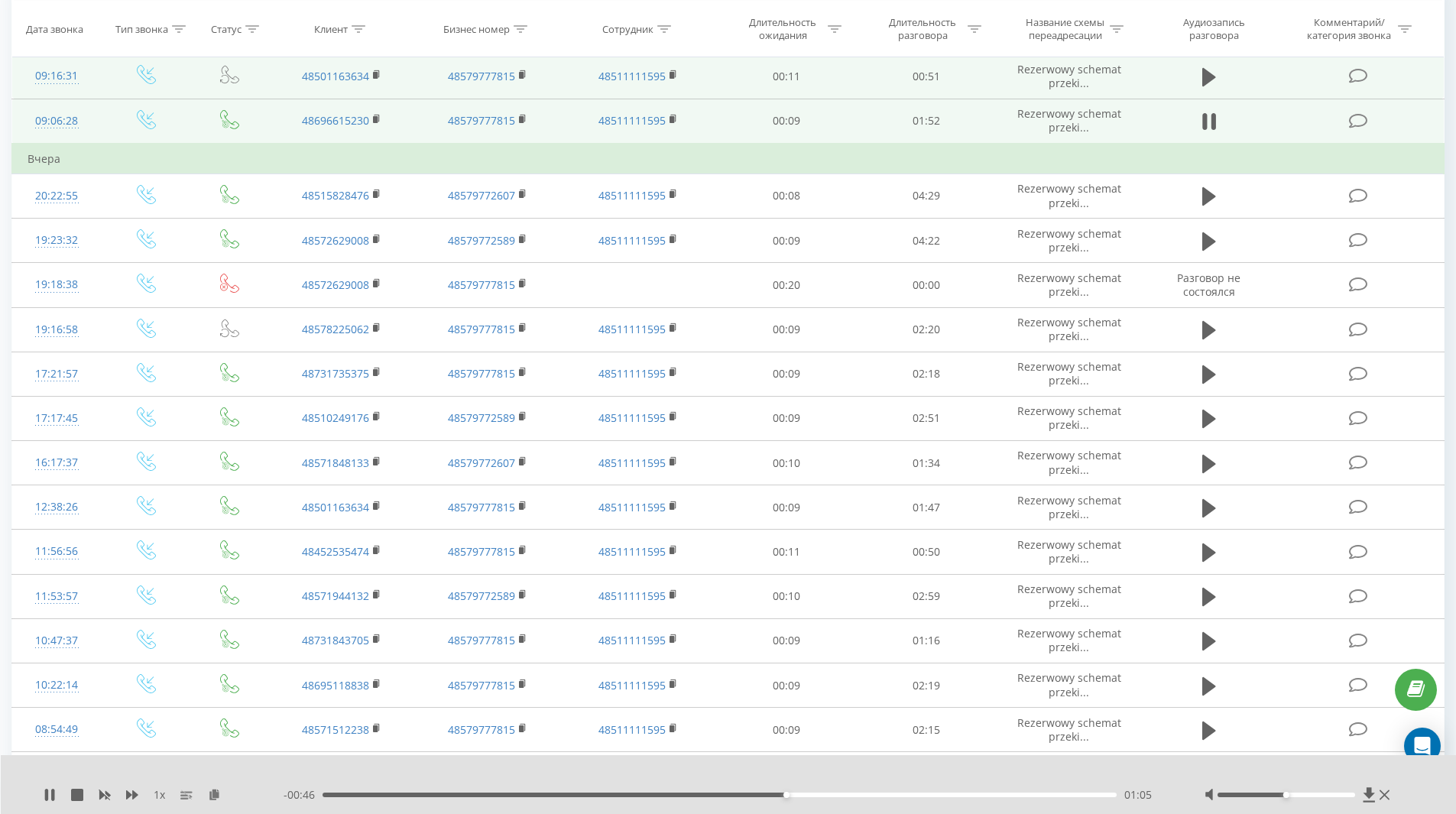
scroll to position [169, 0]
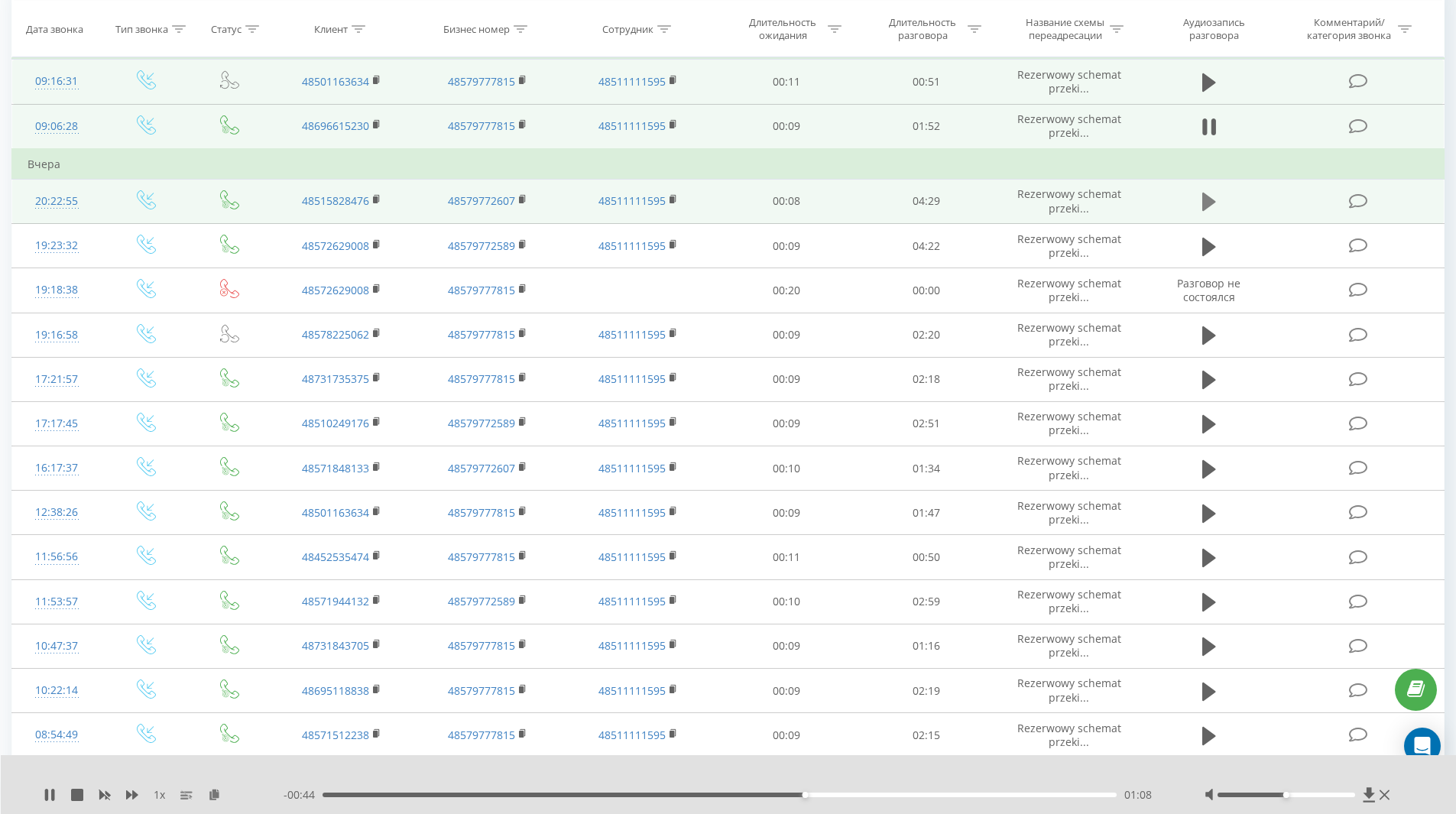
click at [1212, 205] on icon at bounding box center [1210, 202] width 14 height 18
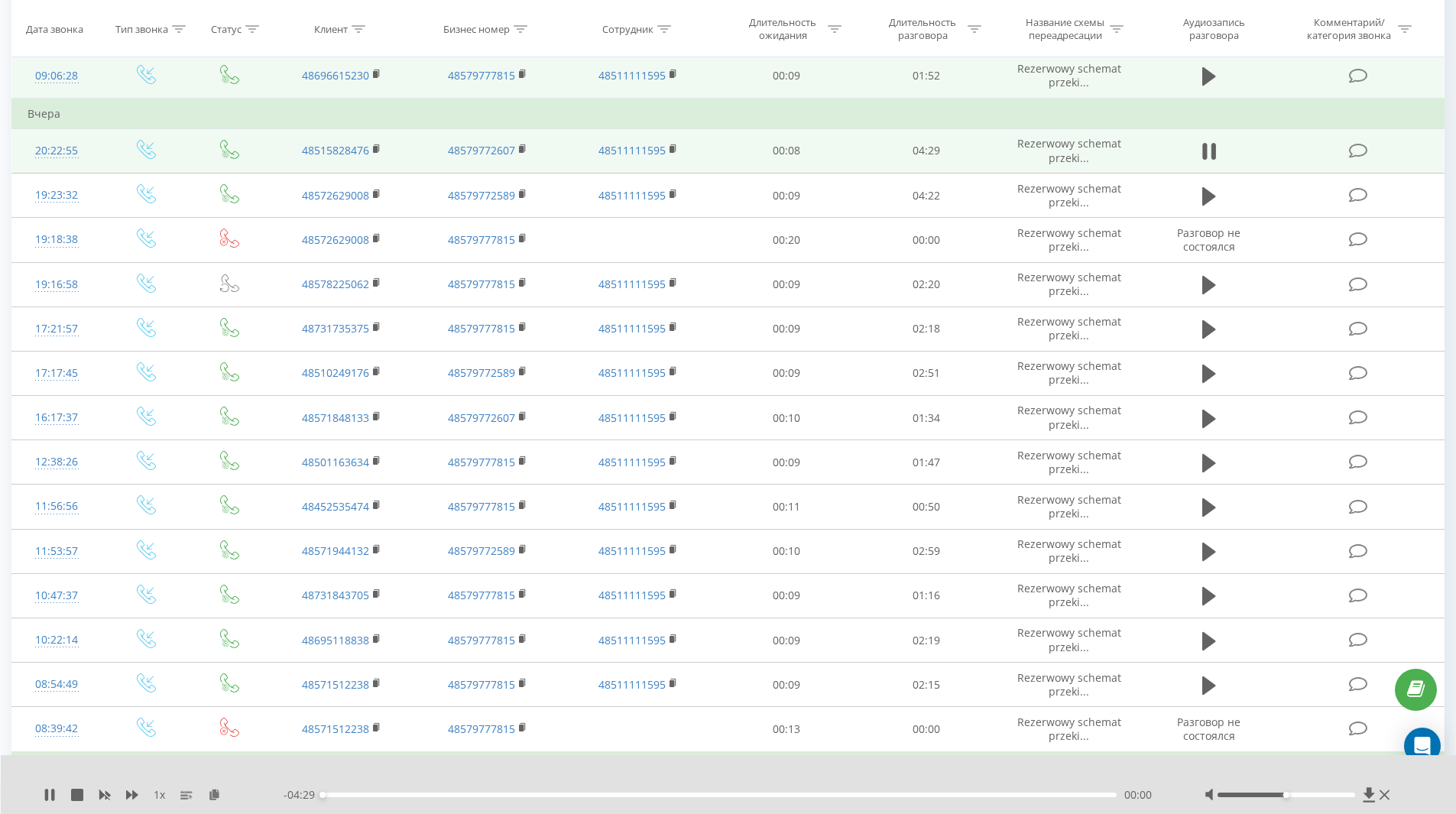
scroll to position [245, 0]
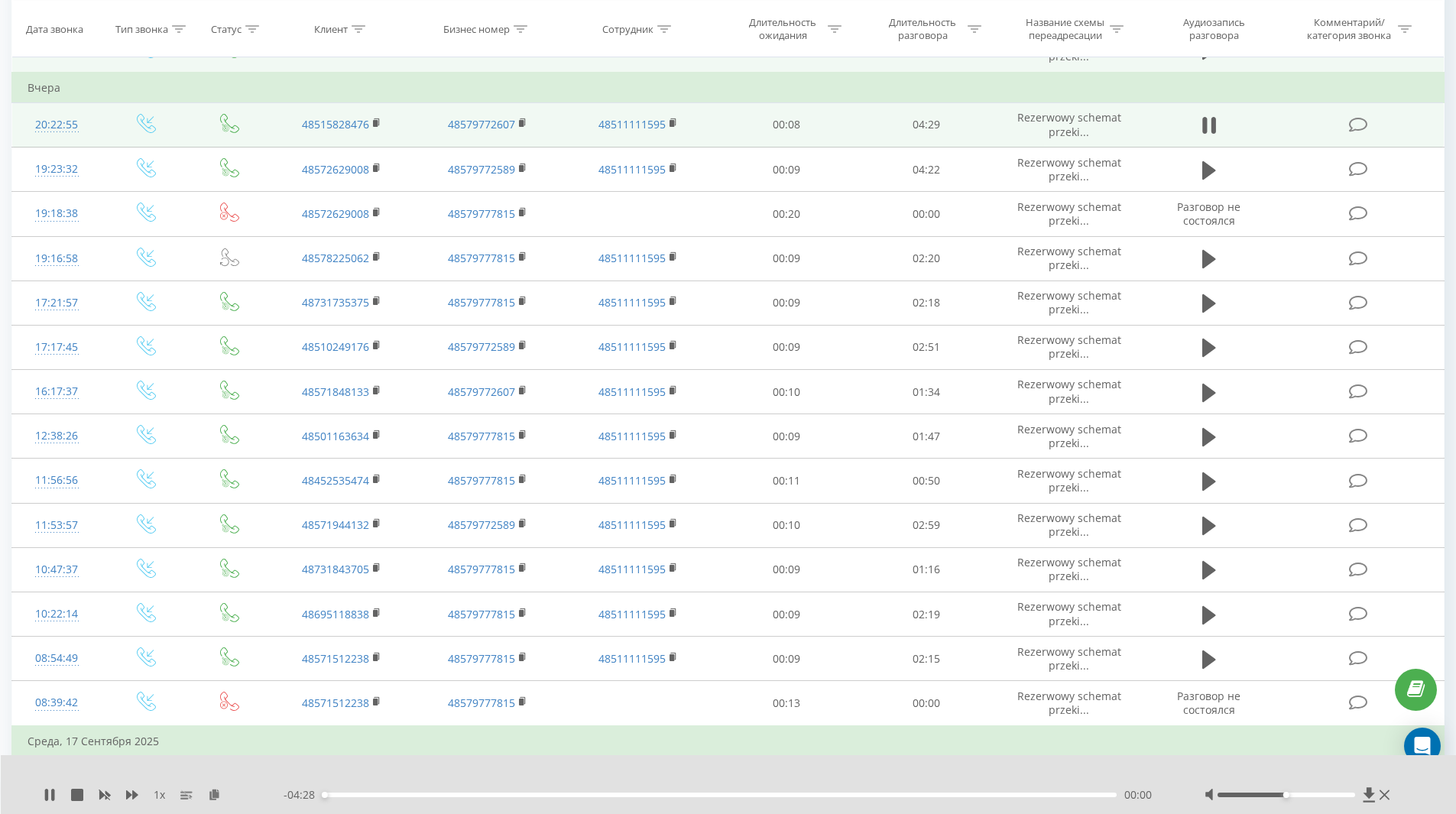
click at [686, 801] on div "- 04:28 00:00 00:00" at bounding box center [725, 794] width 883 height 15
click at [685, 793] on div "00:01" at bounding box center [720, 794] width 795 height 5
click at [713, 795] on div "02:12" at bounding box center [720, 794] width 795 height 5
click at [761, 796] on div "02:29" at bounding box center [720, 794] width 795 height 5
click at [797, 796] on div "02:31" at bounding box center [720, 794] width 795 height 5
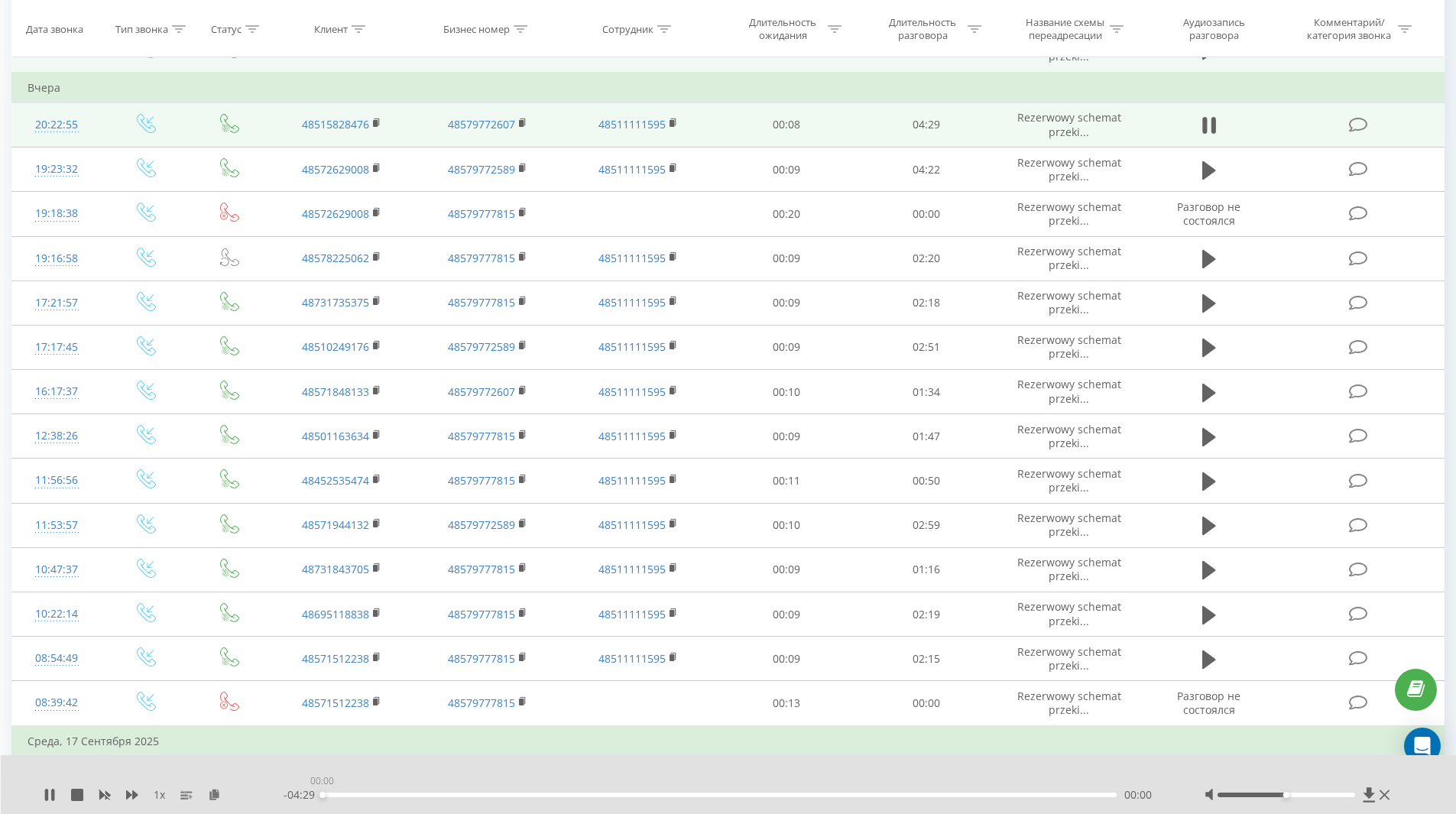
click at [869, 795] on div "00:00" at bounding box center [720, 794] width 795 height 5
click at [951, 794] on div "03:16" at bounding box center [720, 794] width 795 height 5
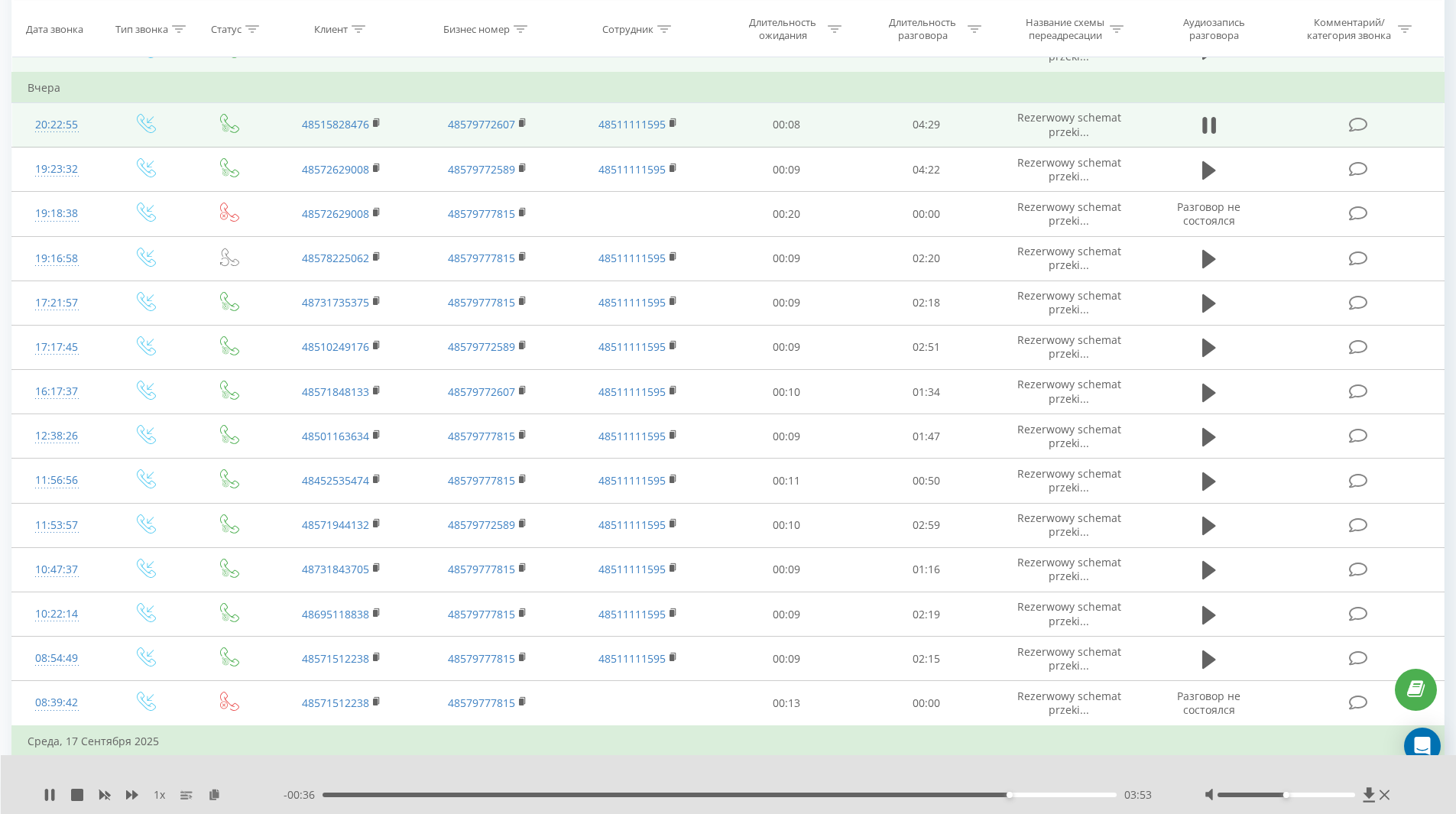
click at [1014, 794] on div "03:53" at bounding box center [720, 794] width 795 height 5
click at [1037, 795] on div "03:55" at bounding box center [720, 794] width 795 height 5
click at [1072, 796] on div "04:14" at bounding box center [720, 794] width 795 height 5
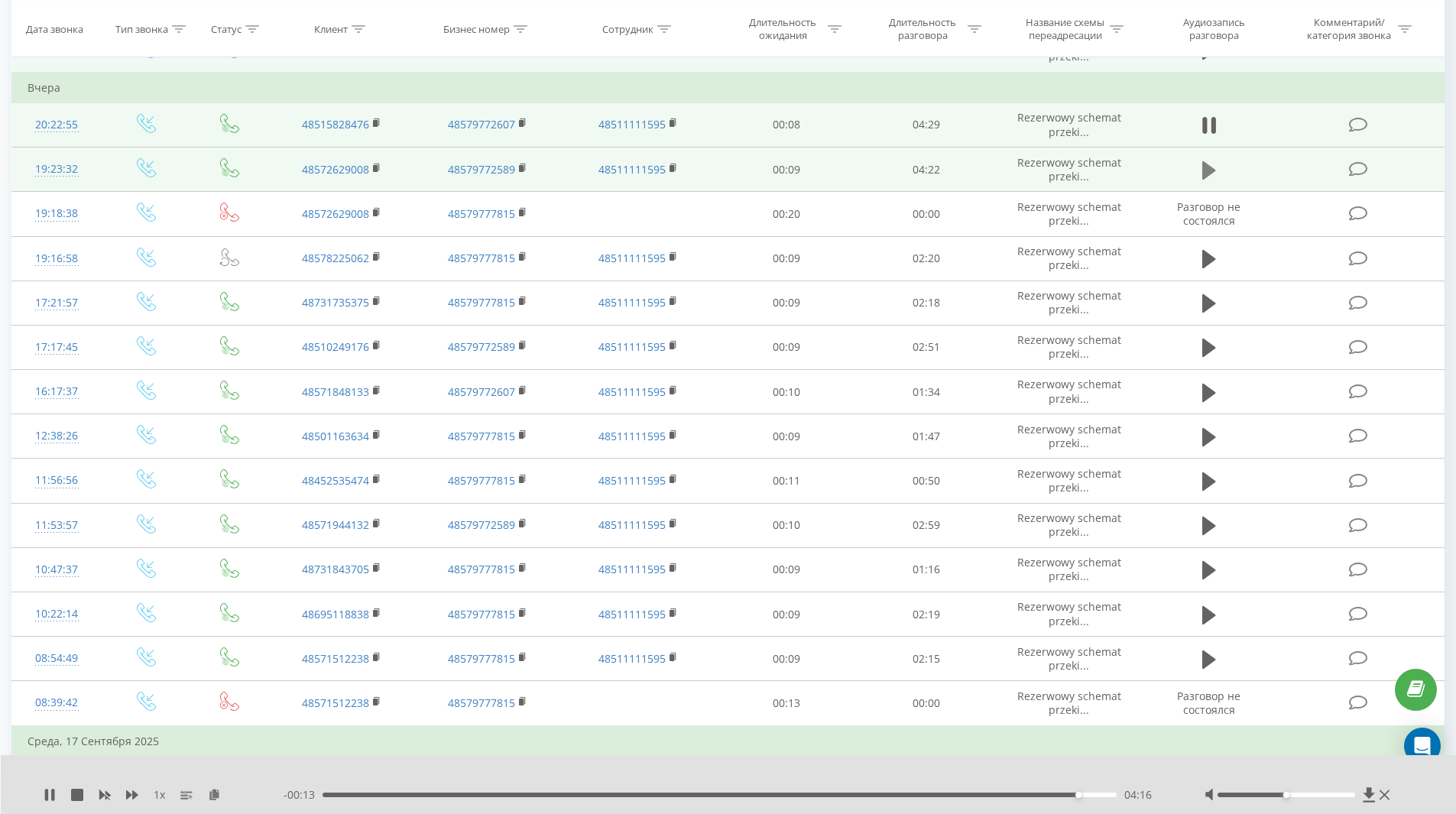
click at [1209, 174] on icon at bounding box center [1210, 169] width 14 height 18
click at [771, 795] on div "02:28" at bounding box center [720, 794] width 795 height 5
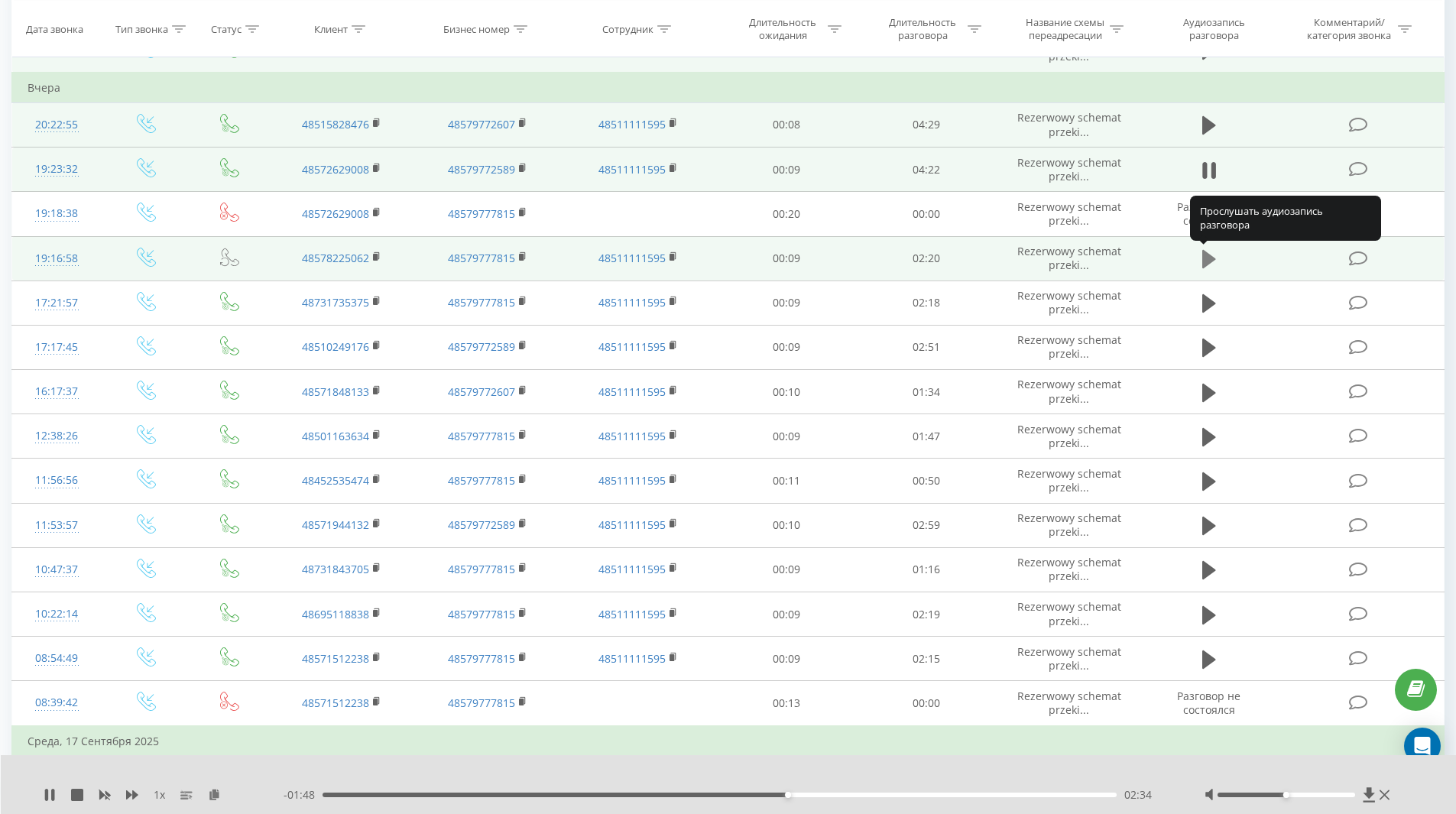
click at [1212, 262] on icon at bounding box center [1210, 258] width 14 height 18
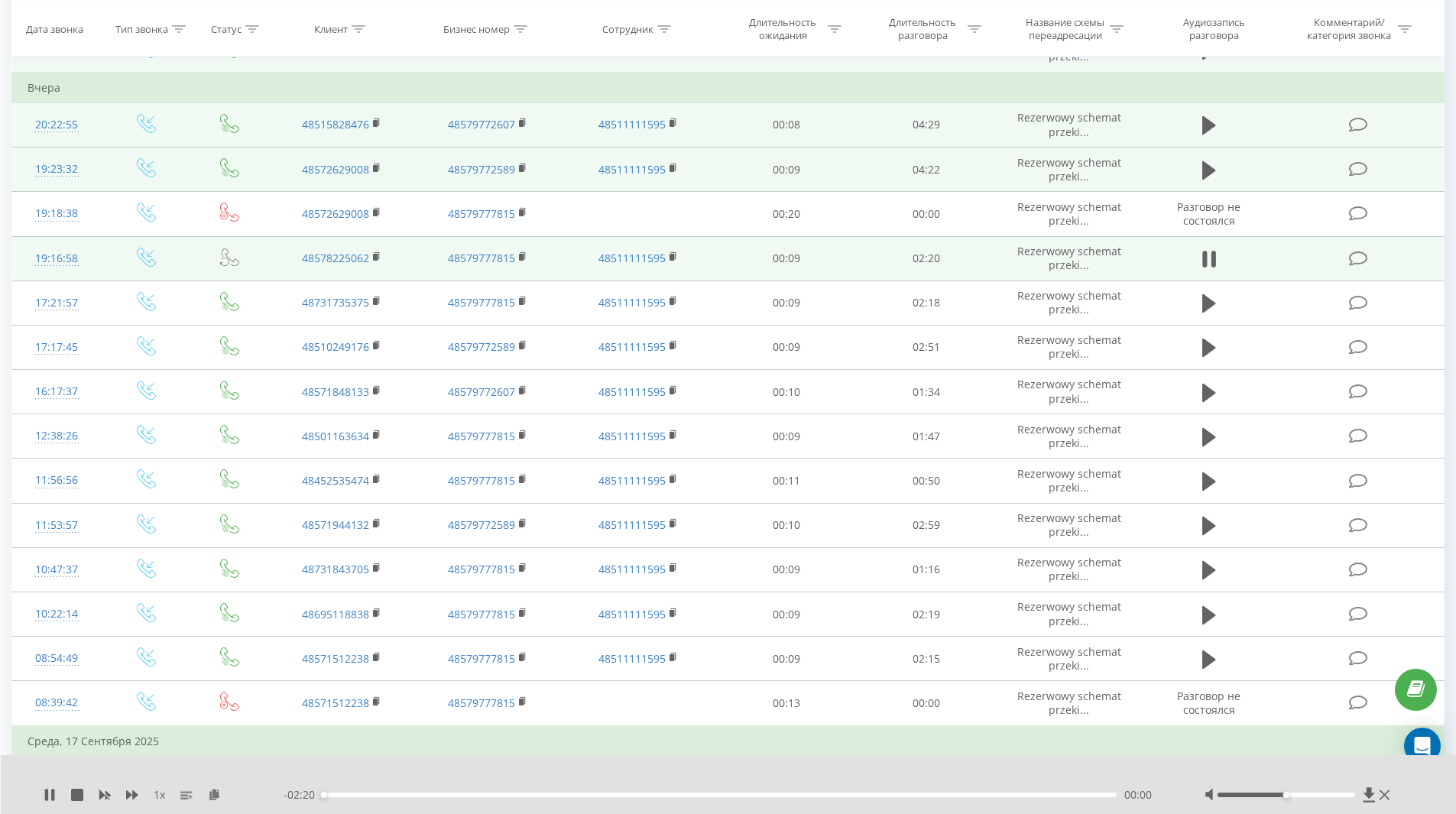
drag, startPoint x: 710, startPoint y: 781, endPoint x: 696, endPoint y: 798, distance: 22.0
click at [710, 784] on div "1 x - 02:20 00:00 00:00" at bounding box center [728, 784] width 1456 height 59
click at [696, 798] on div "- 02:20 00:00 00:00" at bounding box center [725, 794] width 883 height 15
click at [687, 795] on div "00:00" at bounding box center [720, 794] width 795 height 5
click at [746, 795] on div "01:11" at bounding box center [720, 794] width 795 height 5
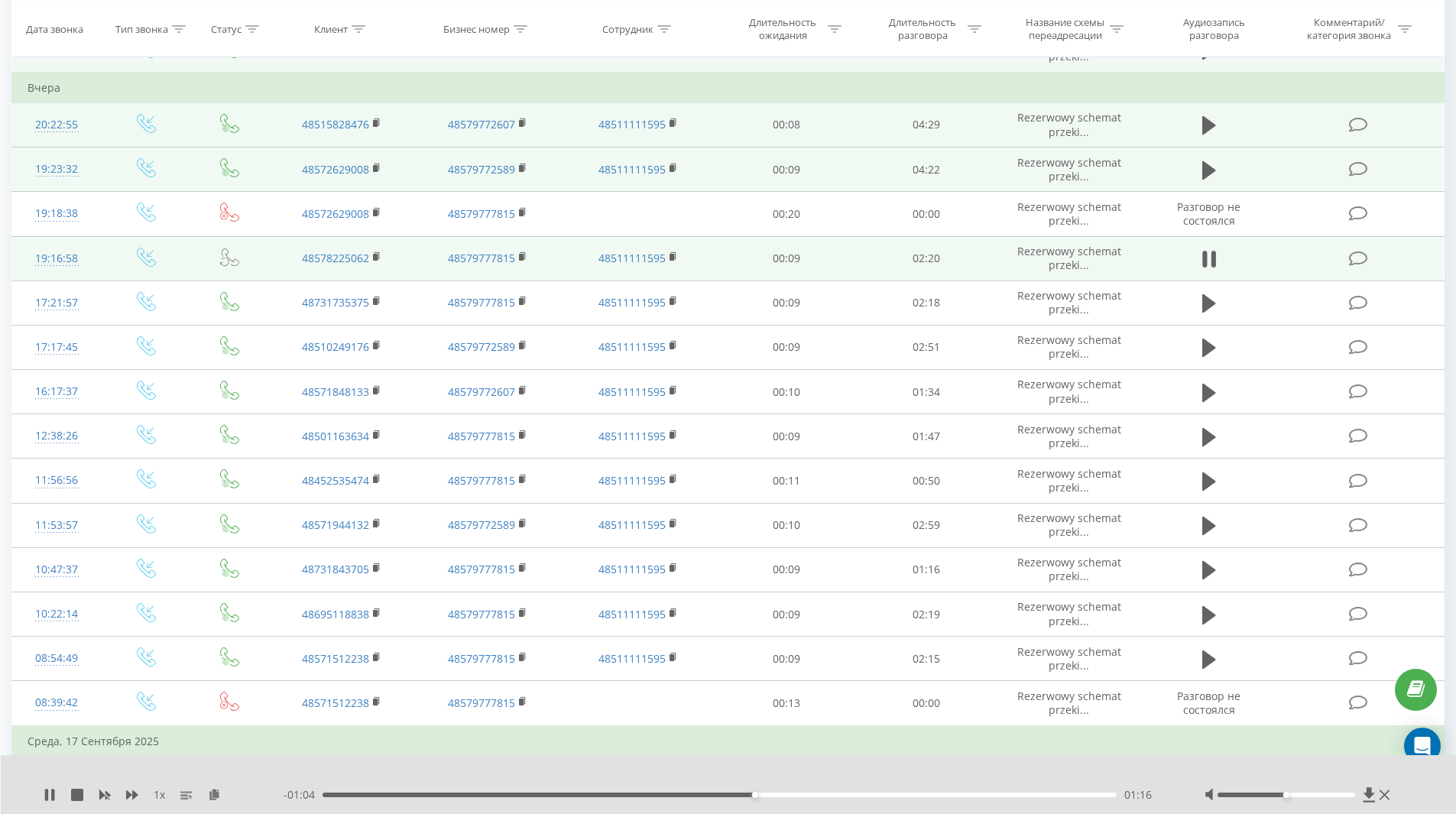
click at [797, 796] on div "01:16" at bounding box center [720, 794] width 795 height 5
click at [819, 797] on div "- 00:55 01:25 01:25" at bounding box center [725, 794] width 883 height 15
click at [879, 795] on div "01:38" at bounding box center [720, 794] width 795 height 5
click at [946, 795] on div "01:50" at bounding box center [720, 794] width 795 height 5
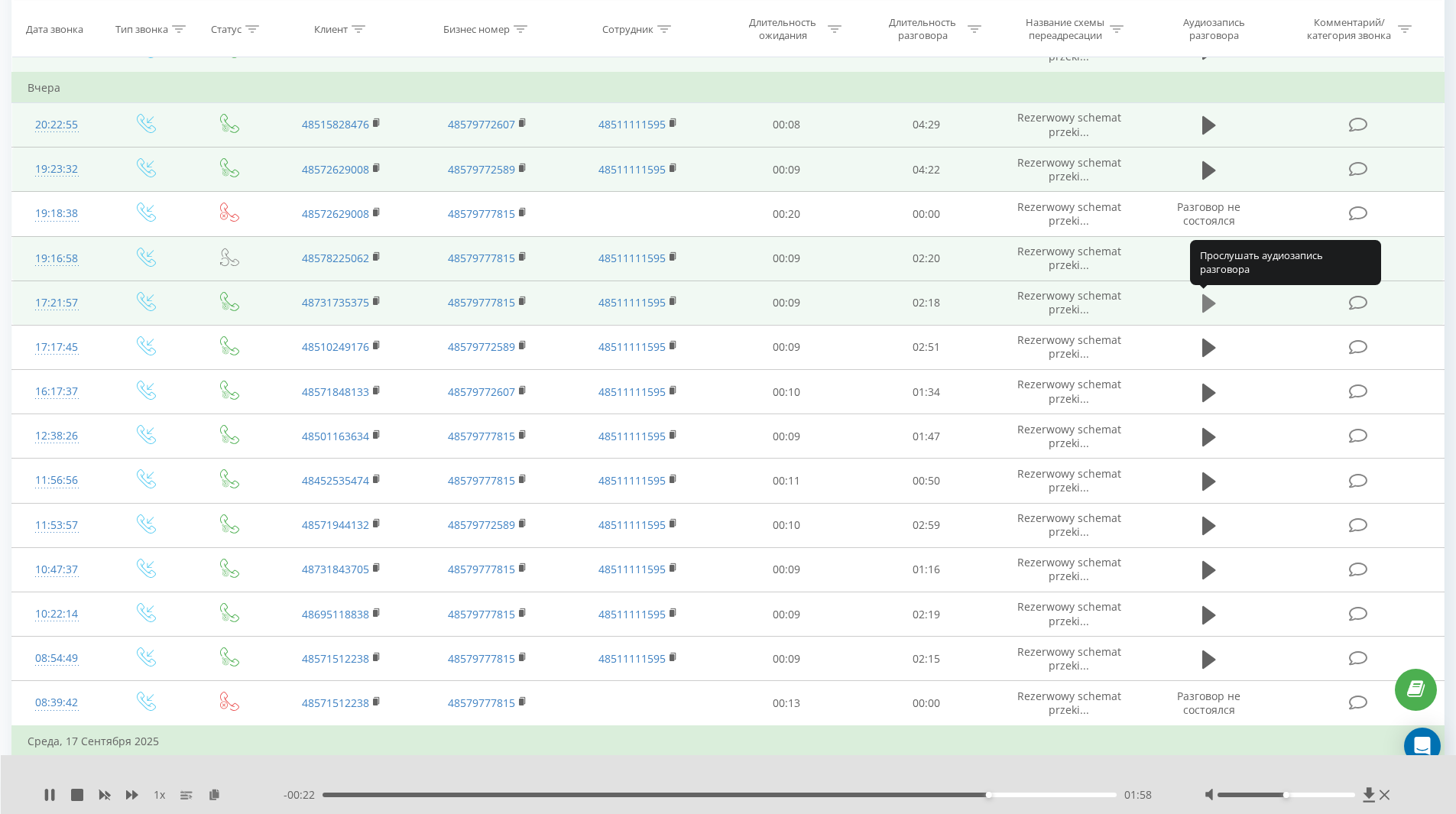
click at [1212, 312] on icon at bounding box center [1210, 304] width 14 height 22
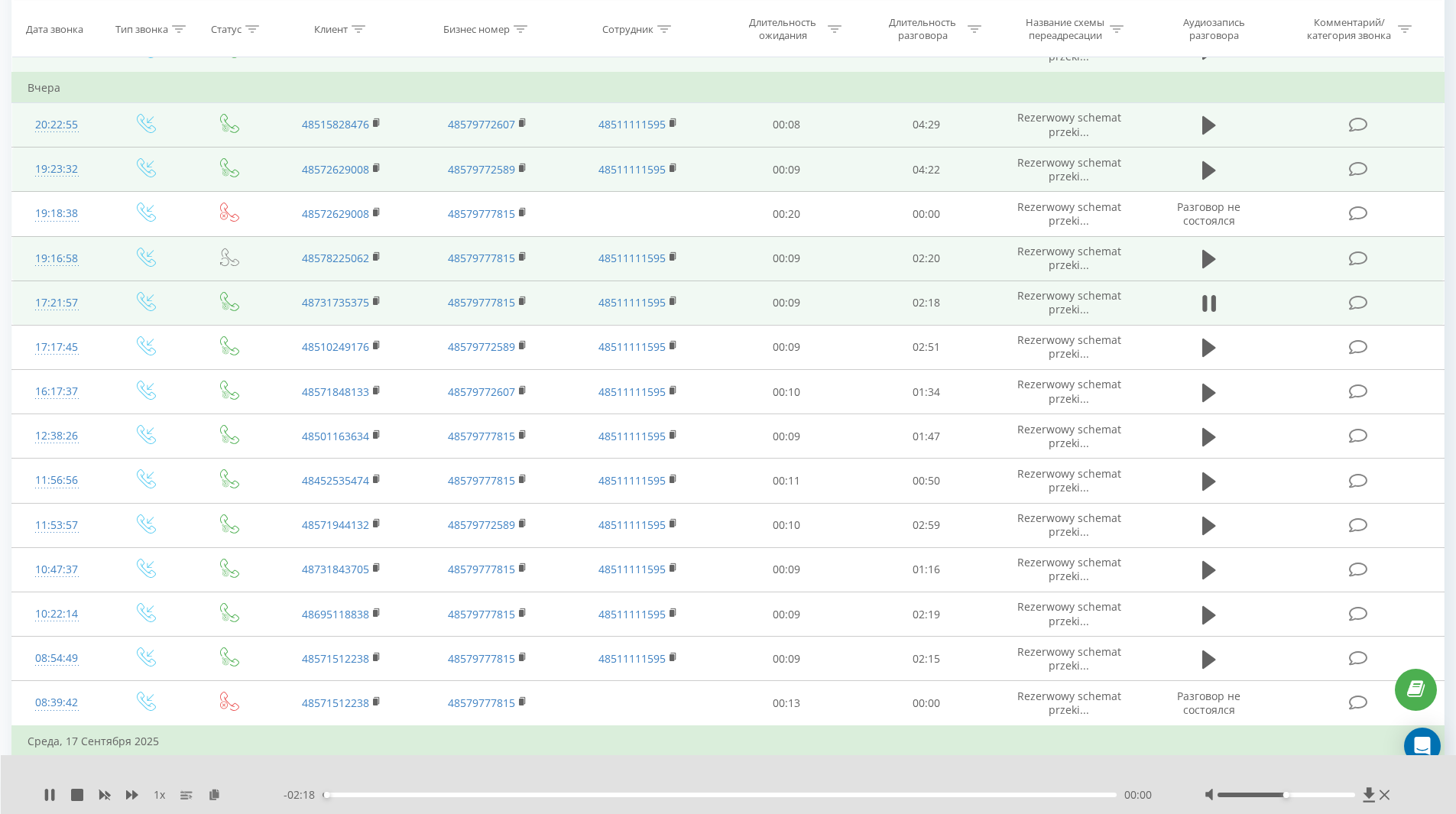
click at [695, 794] on div "00:00" at bounding box center [720, 794] width 795 height 5
click at [732, 793] on div "01:11" at bounding box center [720, 794] width 795 height 5
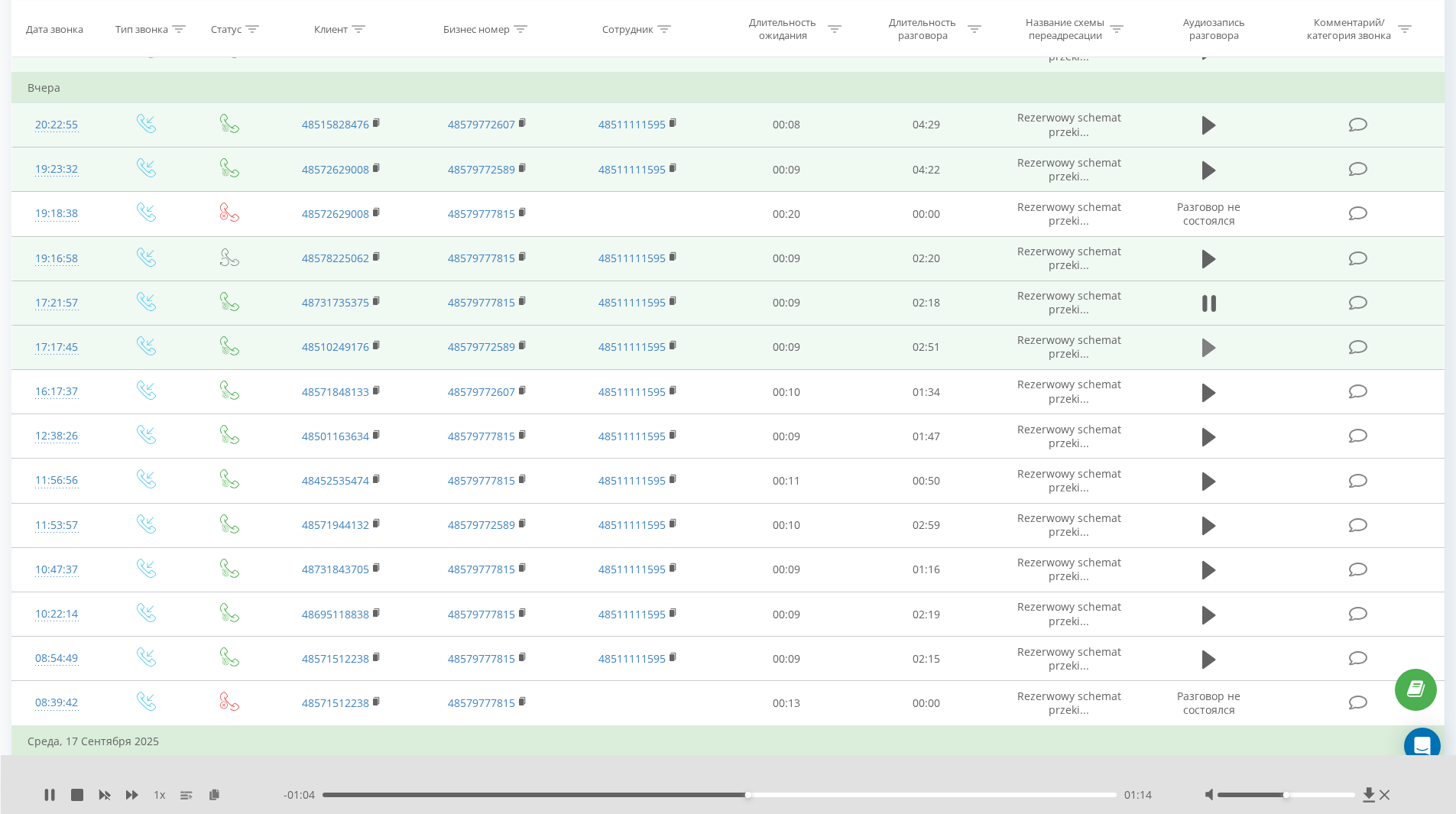
click at [1204, 349] on icon at bounding box center [1210, 348] width 14 height 18
click at [700, 794] on div "00:00" at bounding box center [720, 794] width 795 height 5
click at [778, 793] on div "01:38" at bounding box center [720, 794] width 795 height 5
click at [831, 795] on div "01:40" at bounding box center [720, 794] width 795 height 5
click at [880, 795] on div "01:50" at bounding box center [720, 794] width 795 height 5
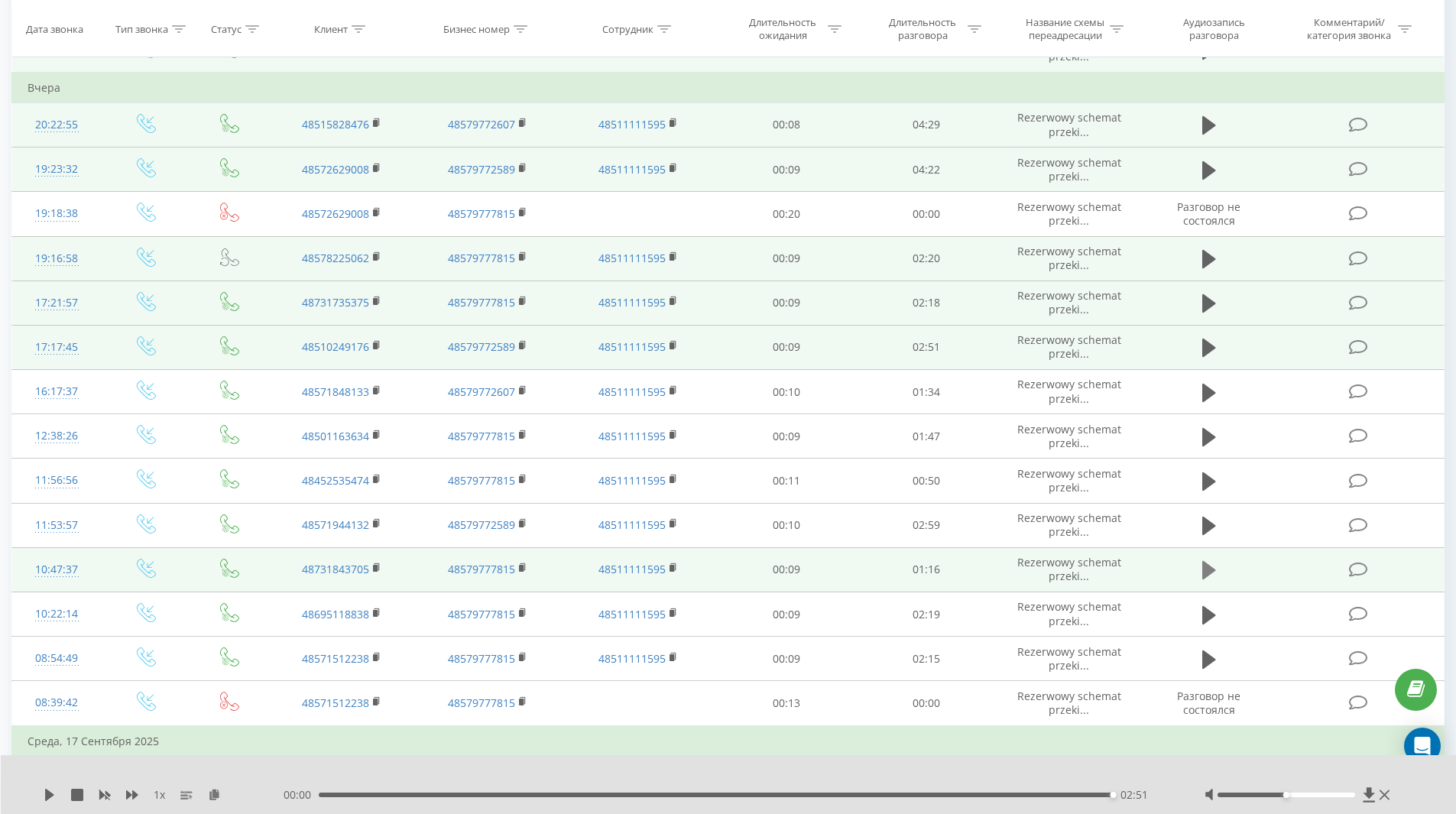
click at [1209, 571] on icon at bounding box center [1210, 570] width 14 height 18
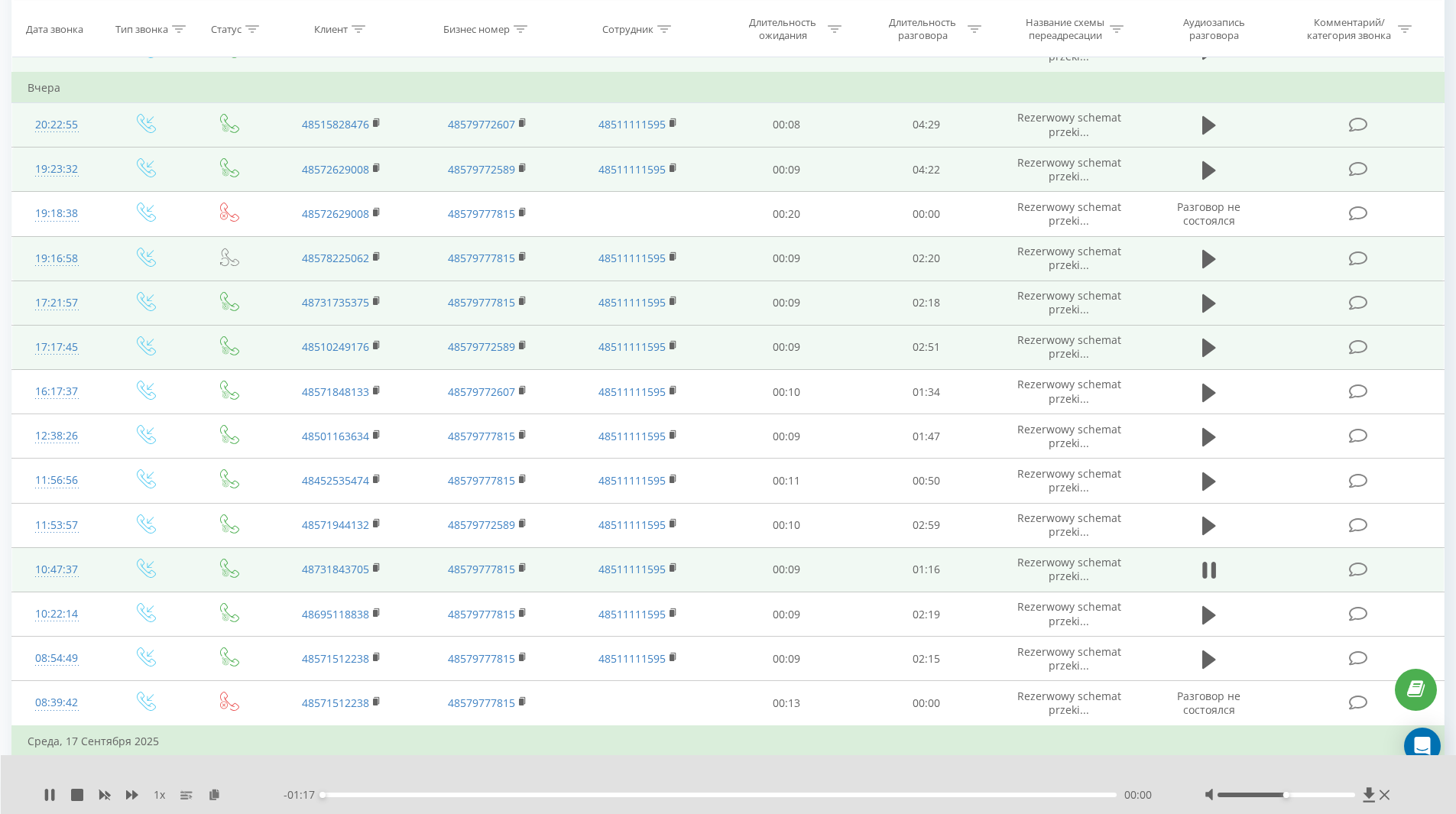
click at [716, 793] on div "00:00" at bounding box center [720, 794] width 795 height 5
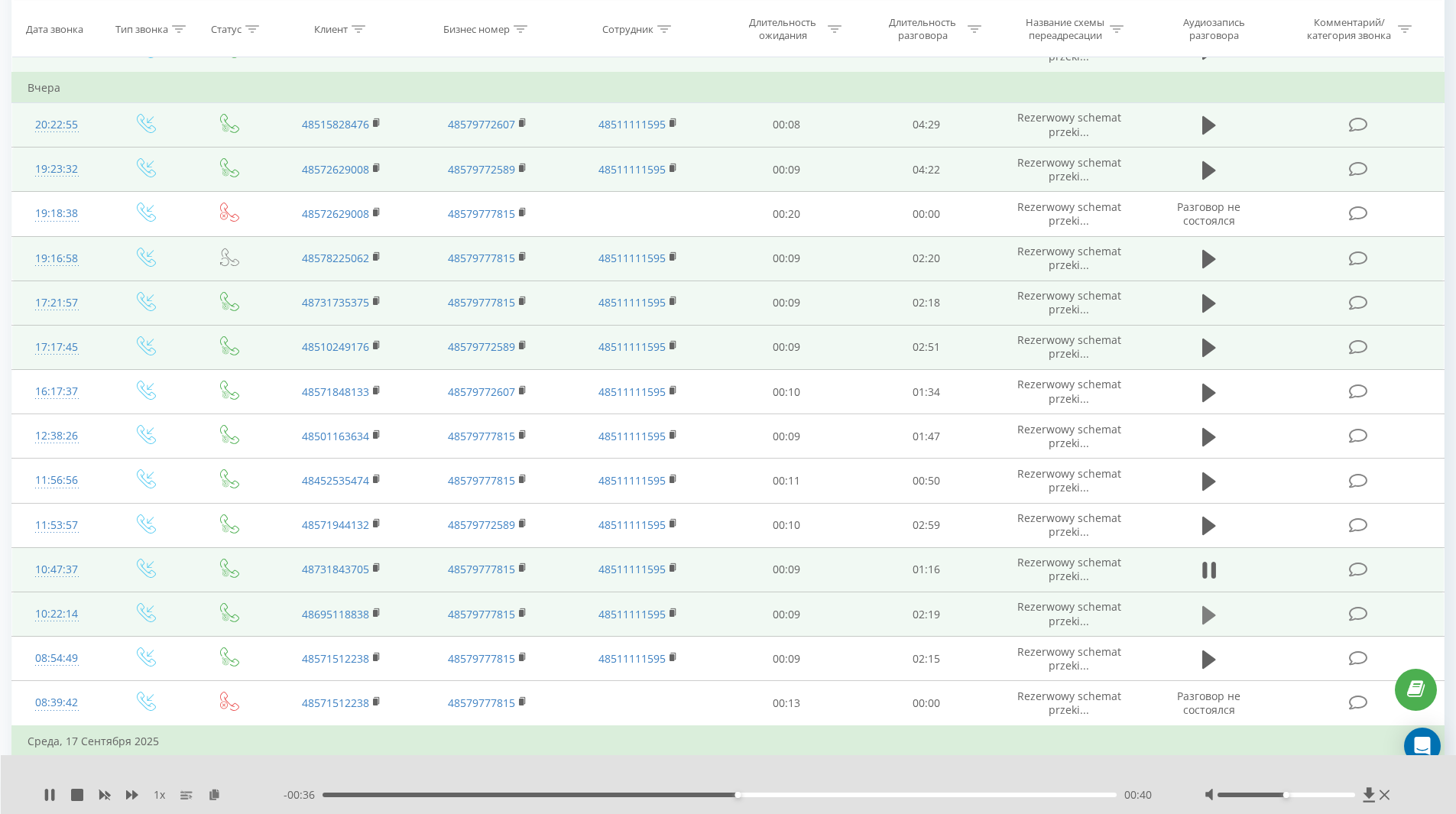
click at [1207, 617] on icon at bounding box center [1210, 614] width 14 height 18
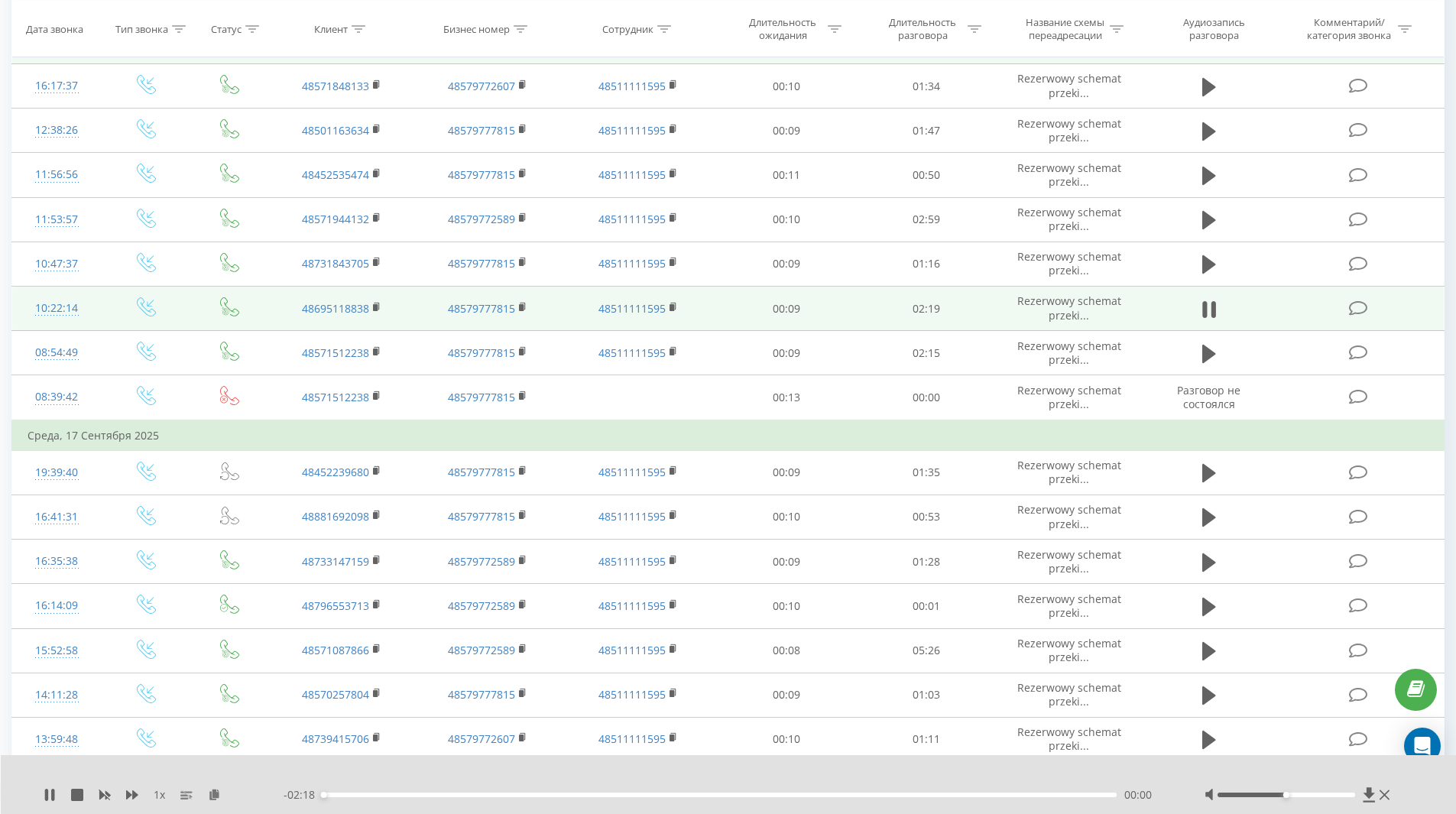
click at [637, 795] on div "00:00" at bounding box center [720, 794] width 795 height 5
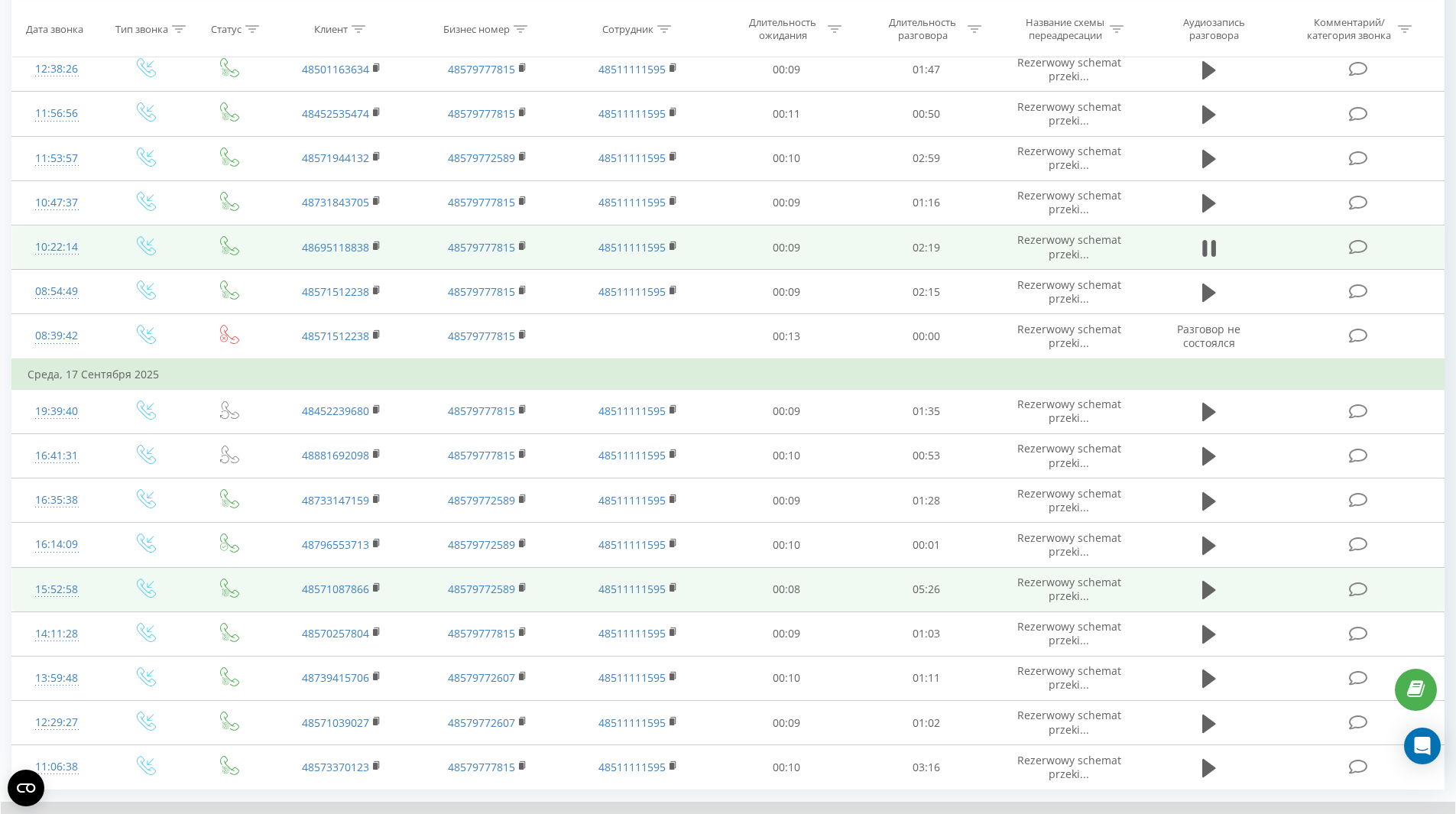
scroll to position [645, 0]
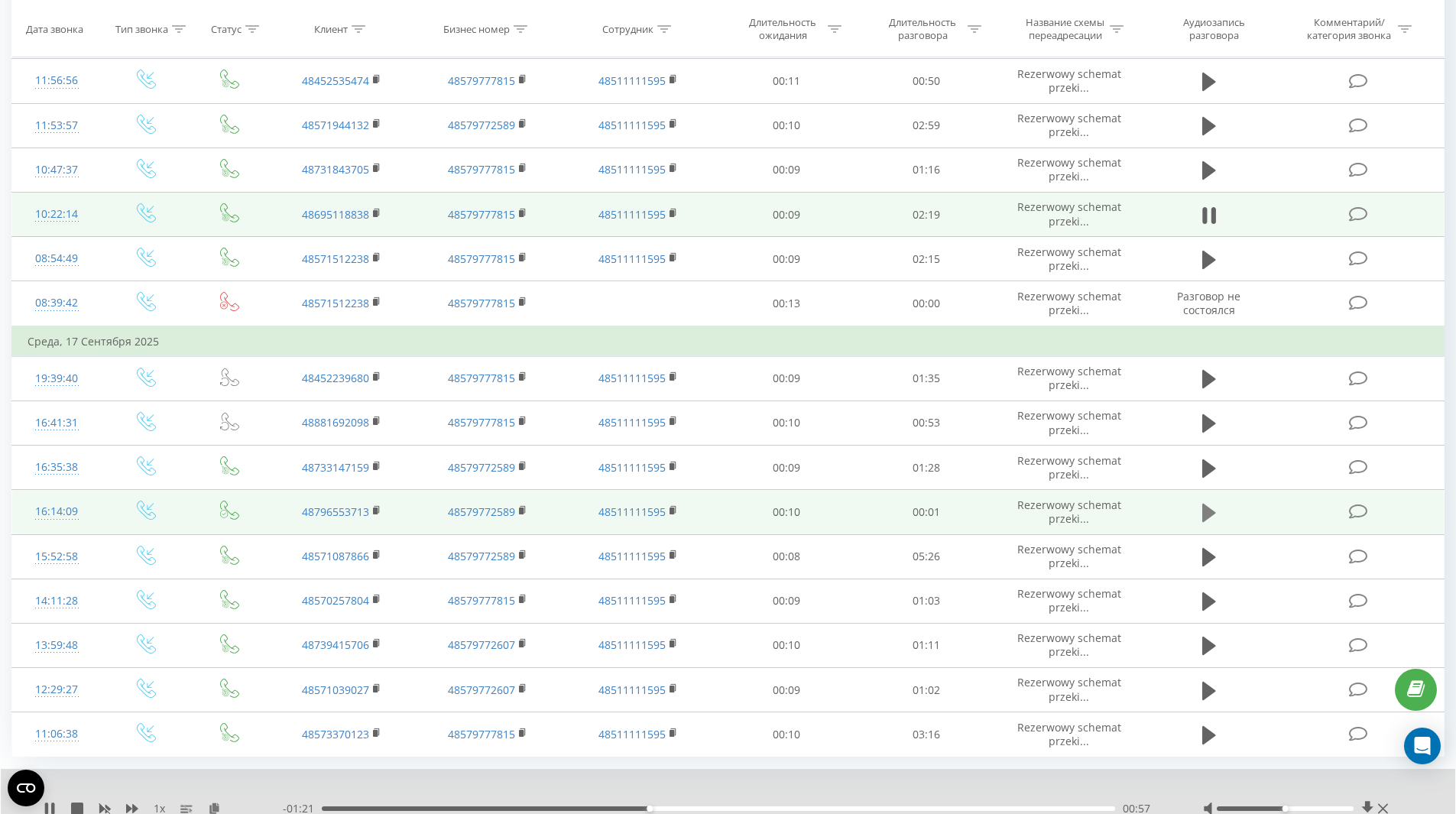
click at [1213, 518] on icon at bounding box center [1210, 513] width 14 height 22
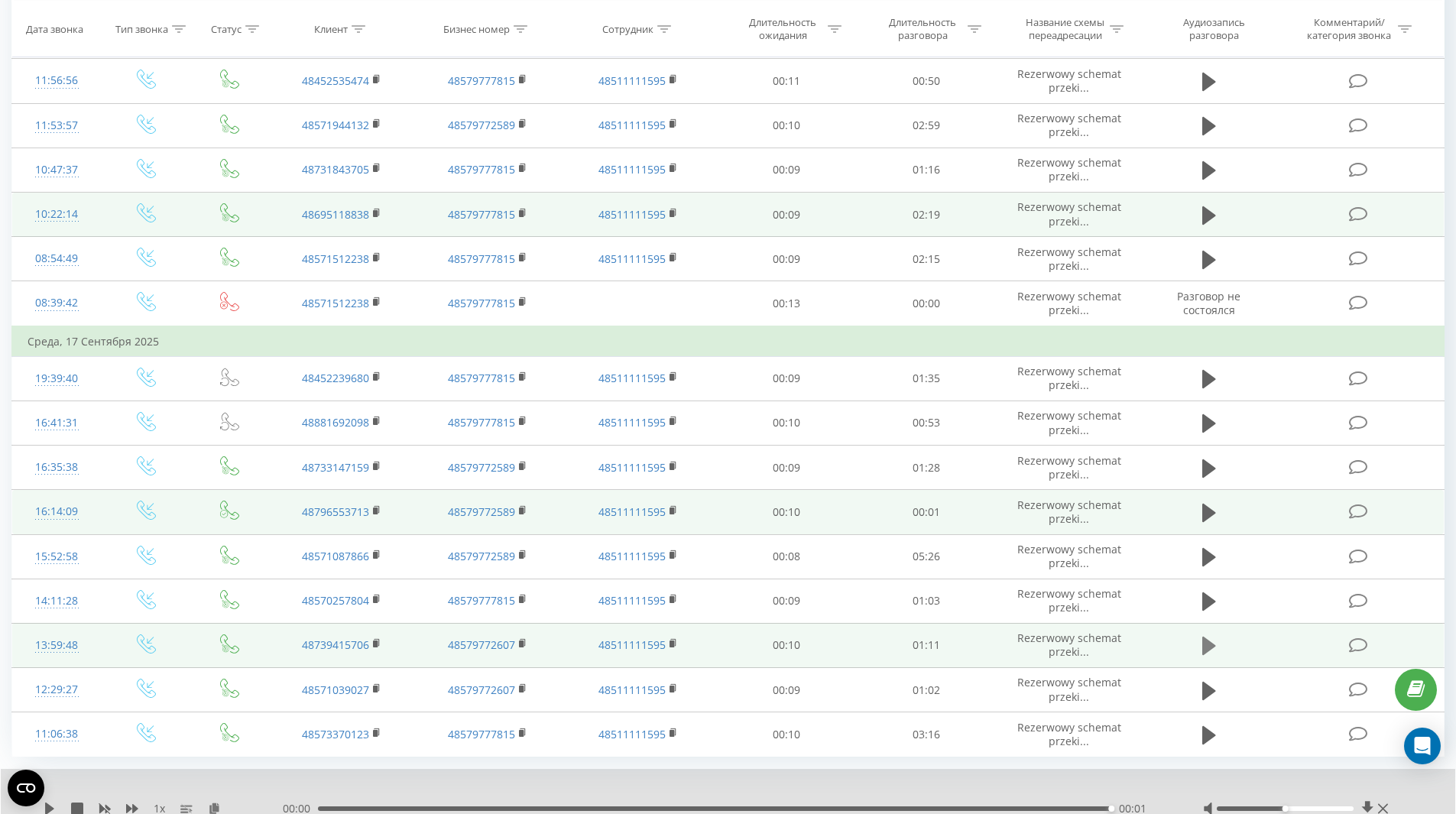
drag, startPoint x: 1221, startPoint y: 648, endPoint x: 1213, endPoint y: 657, distance: 12.0
click at [1219, 648] on td at bounding box center [1209, 645] width 134 height 45
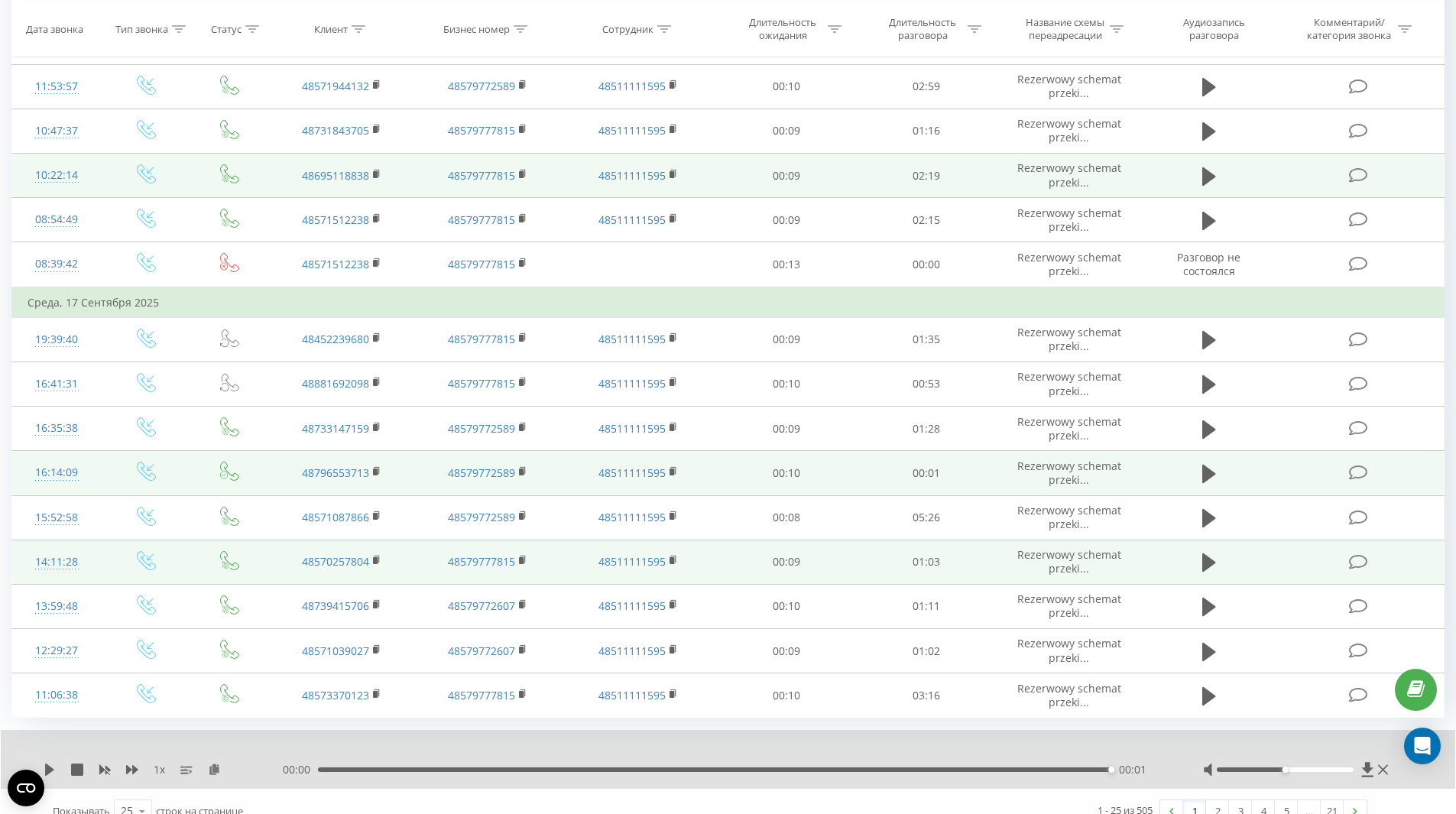
scroll to position [704, 0]
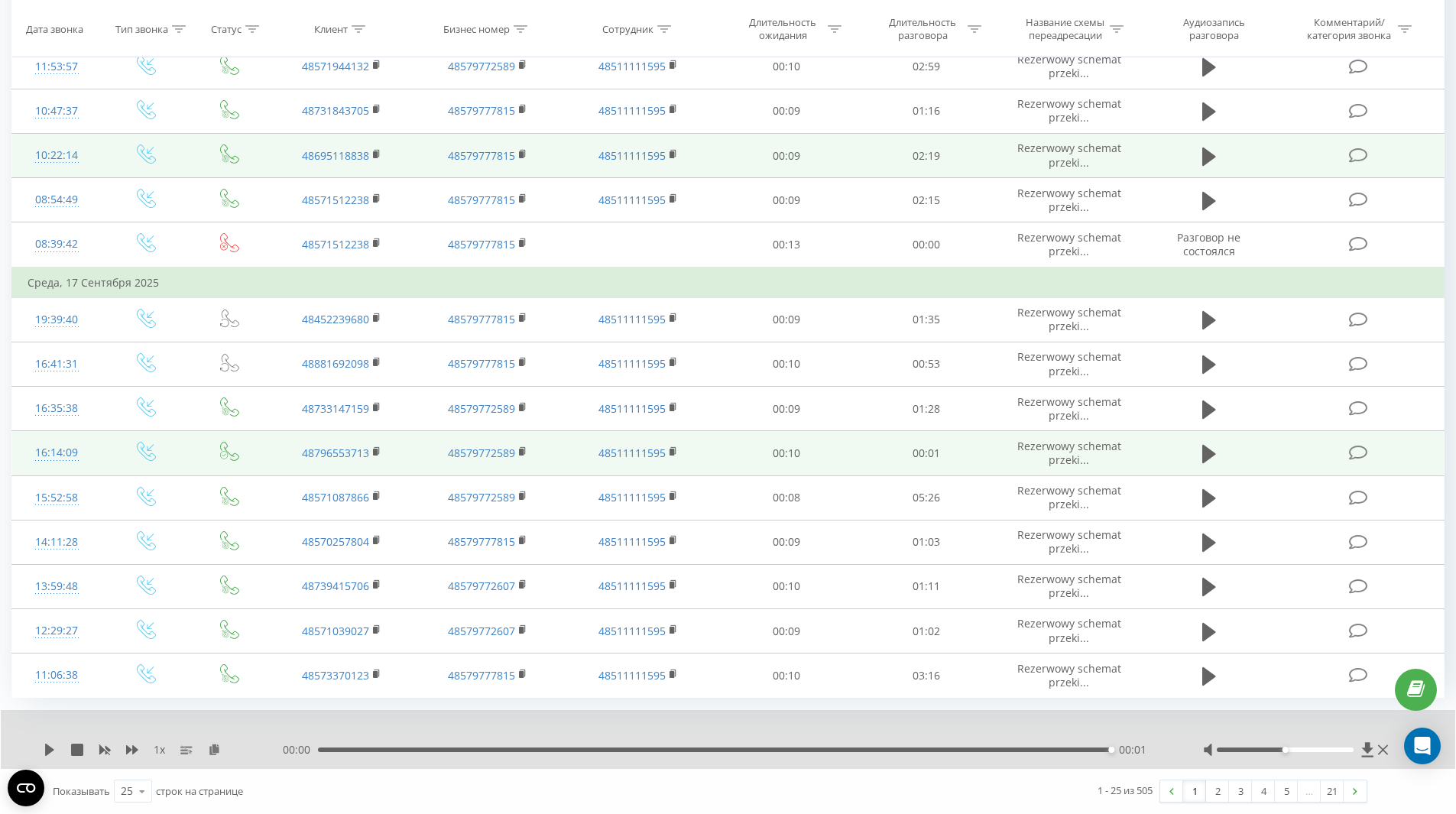
click at [706, 746] on div "00:00 00:01 00:01" at bounding box center [724, 749] width 882 height 15
click at [692, 751] on div "00:01" at bounding box center [715, 749] width 793 height 5
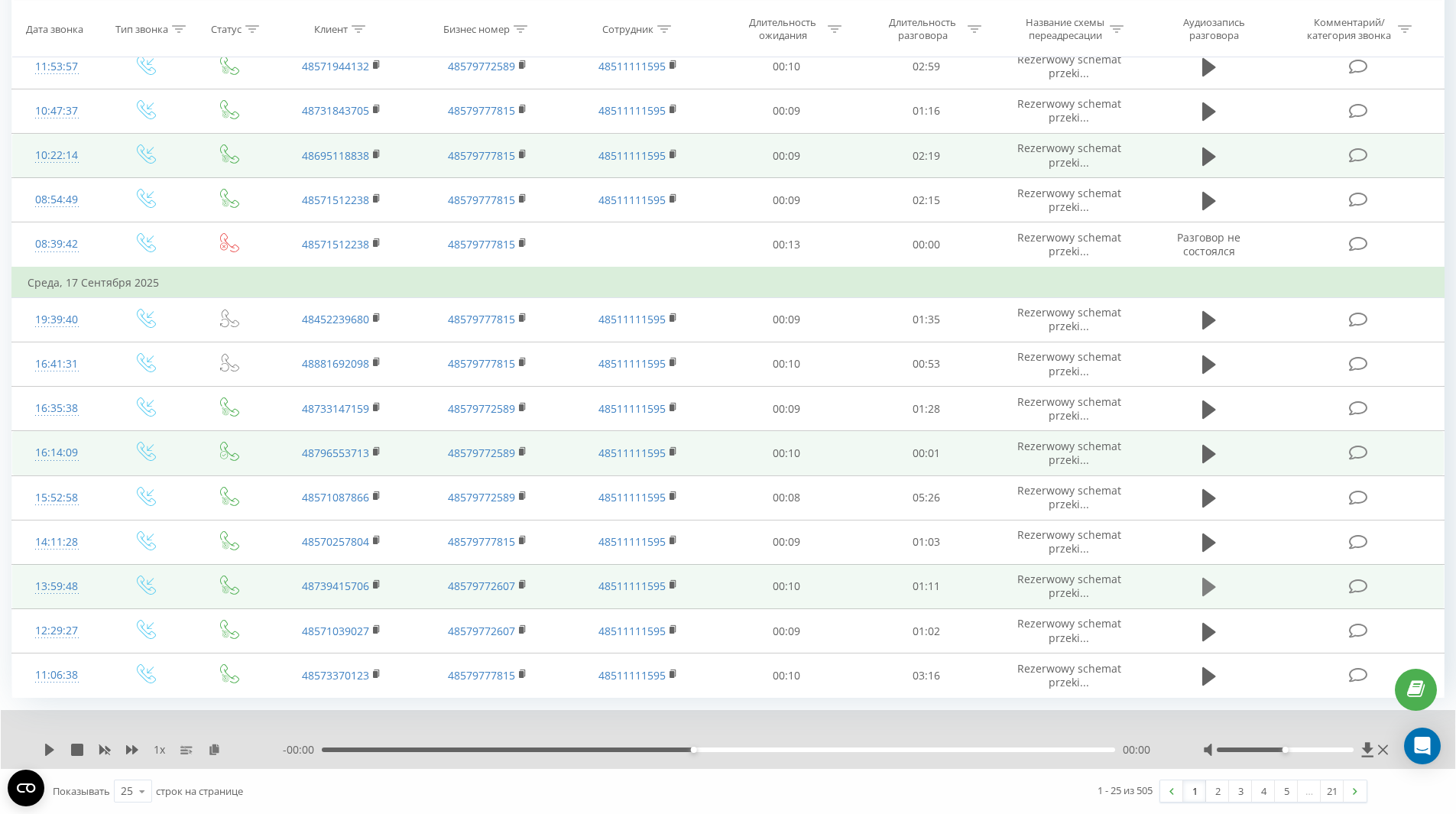
click at [1215, 590] on icon at bounding box center [1210, 587] width 14 height 22
click at [693, 745] on div "- 01:12 00:00 00:00" at bounding box center [724, 749] width 882 height 15
click at [687, 748] on div "00:33" at bounding box center [719, 749] width 793 height 5
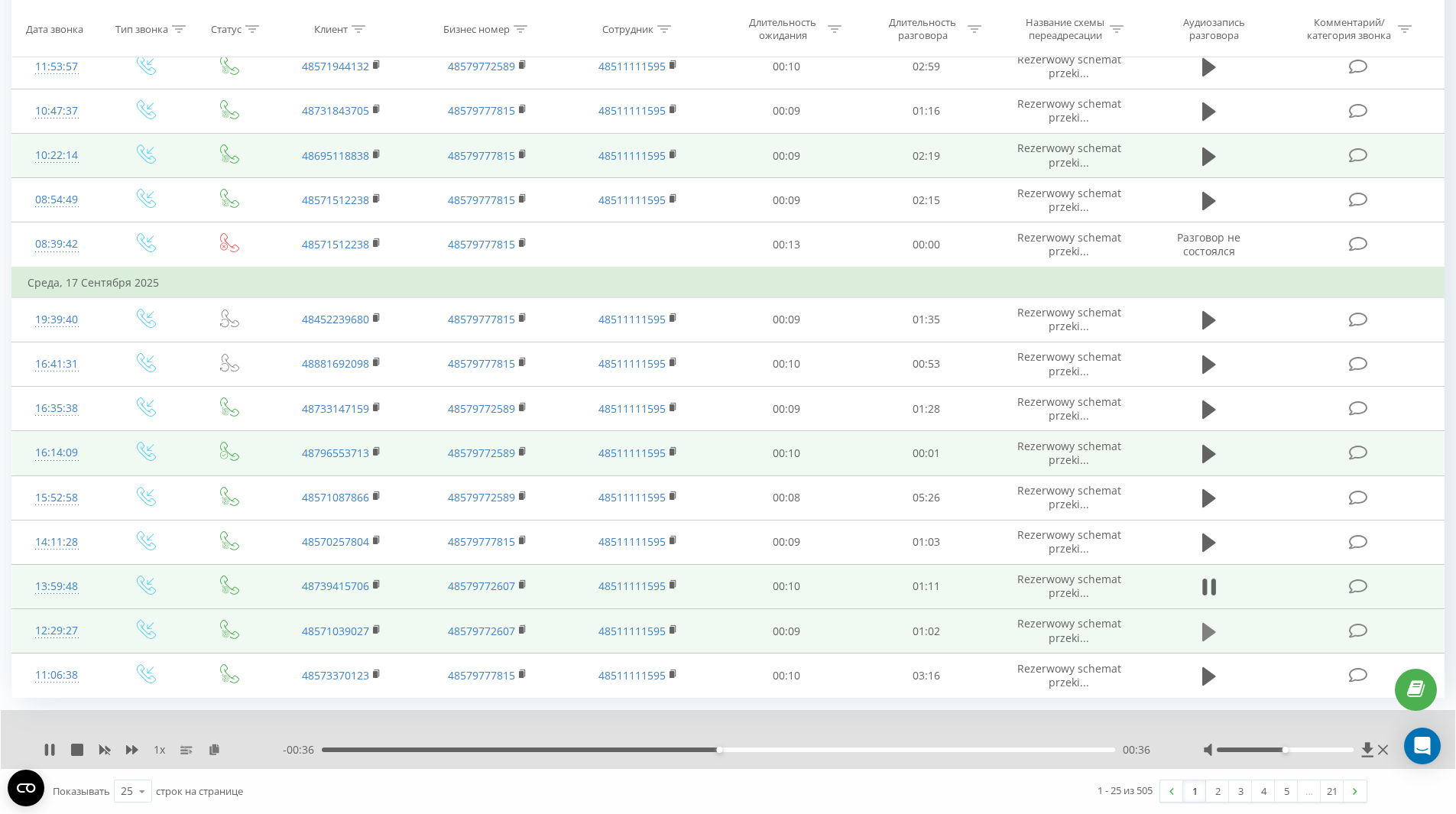
click at [1207, 635] on icon at bounding box center [1210, 631] width 14 height 18
click at [717, 749] on div "00:00" at bounding box center [719, 749] width 793 height 5
